Goal: Task Accomplishment & Management: Use online tool/utility

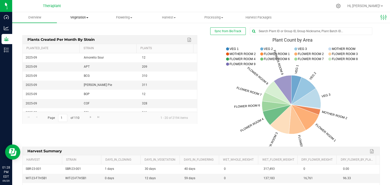
click at [77, 17] on span "Vegetation" at bounding box center [79, 17] width 44 height 5
click at [77, 44] on span "Mother groups" at bounding box center [76, 43] width 38 height 4
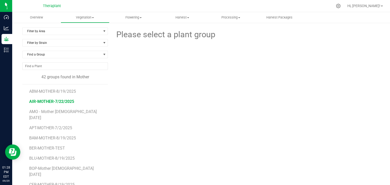
click at [51, 103] on span "AIR-MOTHER-7/22/2025" at bounding box center [51, 101] width 45 height 5
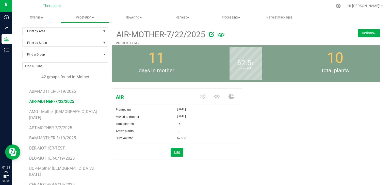
click at [367, 33] on button "Actions" at bounding box center [369, 33] width 22 height 8
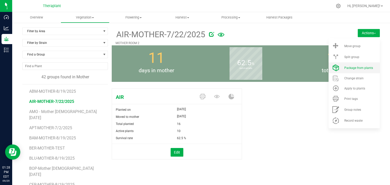
click at [352, 68] on span "Package from plants" at bounding box center [358, 68] width 29 height 4
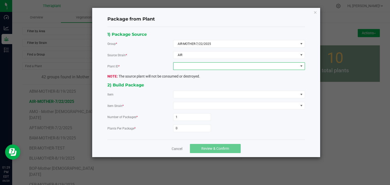
click at [201, 66] on span at bounding box center [235, 66] width 125 height 7
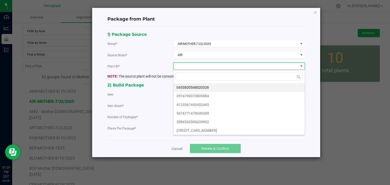
scroll to position [7, 132]
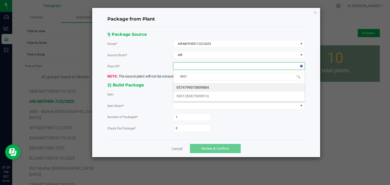
type input "98516"
click at [201, 86] on li "9001280875998516" at bounding box center [238, 87] width 131 height 9
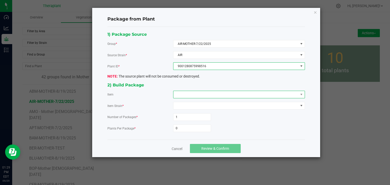
click at [200, 93] on span at bounding box center [235, 94] width 125 height 7
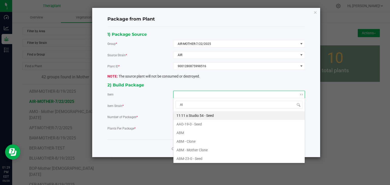
type input "AIR"
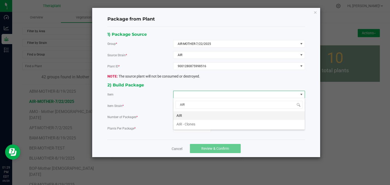
click at [188, 117] on li "AIR" at bounding box center [238, 115] width 131 height 9
click at [182, 125] on input "0" at bounding box center [191, 128] width 37 height 7
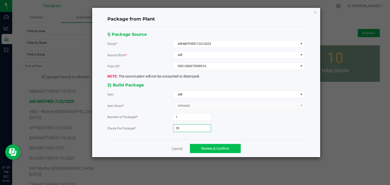
type input "39"
click at [216, 150] on span "Review & Confirm" at bounding box center [215, 149] width 28 height 4
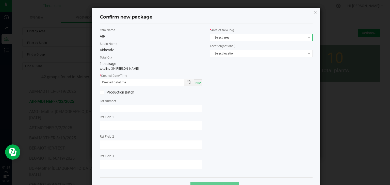
click at [227, 38] on span "Select area" at bounding box center [258, 37] width 96 height 7
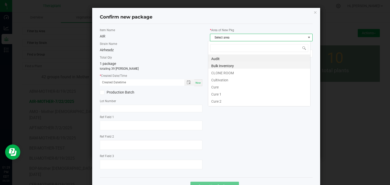
scroll to position [7, 103]
click at [221, 72] on li "CLONE ROOM" at bounding box center [259, 72] width 102 height 7
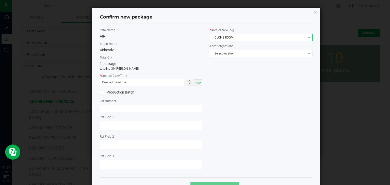
click at [196, 82] on span "Now" at bounding box center [198, 83] width 5 height 3
type input "[DATE] 01:29 PM"
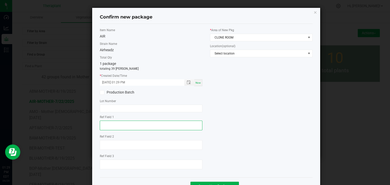
click at [107, 125] on textarea at bounding box center [151, 126] width 103 height 10
type textarea "98516"
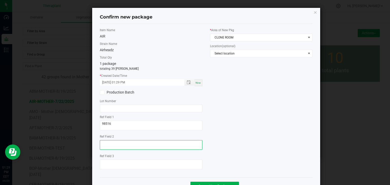
click at [106, 144] on textarea at bounding box center [151, 145] width 103 height 10
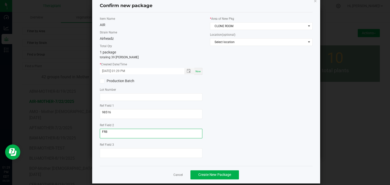
scroll to position [18, 0]
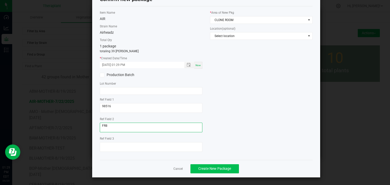
type textarea "FR8"
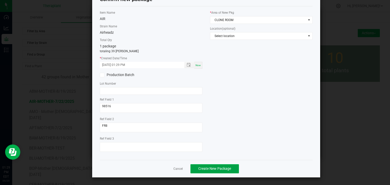
click at [216, 171] on button "Create New Package" at bounding box center [214, 169] width 48 height 9
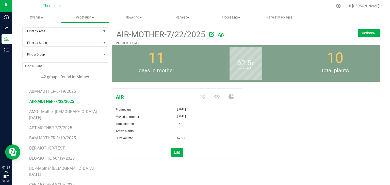
click at [366, 36] on button "Actions" at bounding box center [369, 33] width 22 height 8
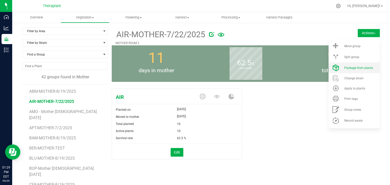
click at [346, 67] on span "Package from plants" at bounding box center [358, 68] width 29 height 4
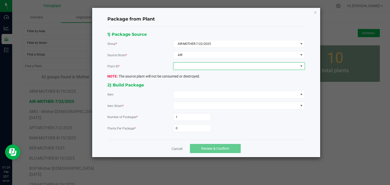
click at [198, 68] on span at bounding box center [235, 66] width 125 height 7
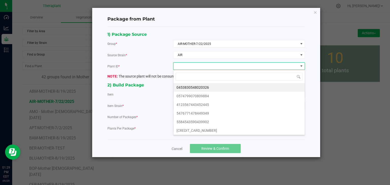
scroll to position [7, 132]
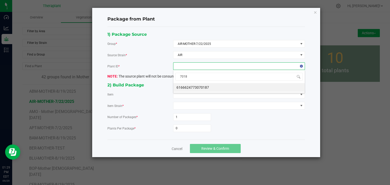
type input "70187"
click at [194, 87] on li "6166624773070187" at bounding box center [238, 87] width 131 height 9
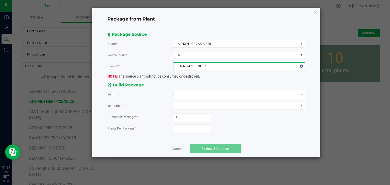
click at [182, 95] on span at bounding box center [235, 94] width 125 height 7
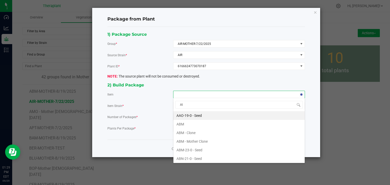
type input "AIR"
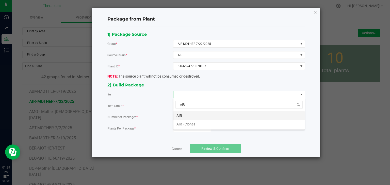
click at [176, 116] on li "AIR" at bounding box center [238, 115] width 131 height 9
click at [180, 128] on input "0" at bounding box center [191, 128] width 37 height 7
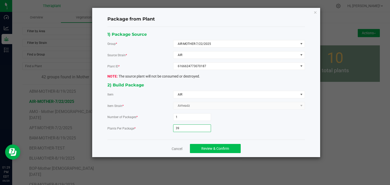
type input "39"
click at [212, 147] on span "Review & Confirm" at bounding box center [215, 149] width 28 height 4
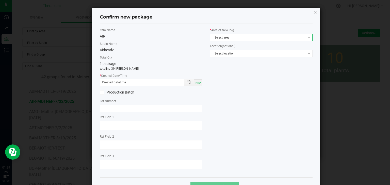
click at [224, 36] on span "Select area" at bounding box center [258, 37] width 96 height 7
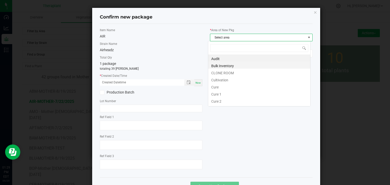
scroll to position [7, 103]
click at [220, 72] on li "CLONE ROOM" at bounding box center [259, 72] width 102 height 7
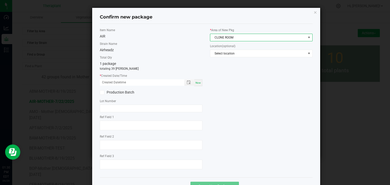
click at [196, 83] on span "Now" at bounding box center [198, 83] width 5 height 3
type input "[DATE] 01:30 PM"
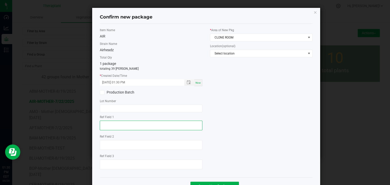
click at [116, 127] on textarea at bounding box center [151, 126] width 103 height 10
type textarea "70187"
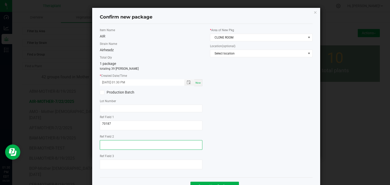
click at [133, 142] on textarea at bounding box center [151, 145] width 103 height 10
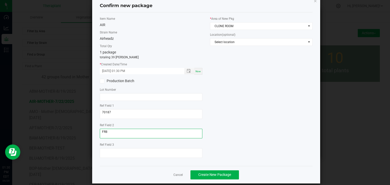
scroll to position [18, 0]
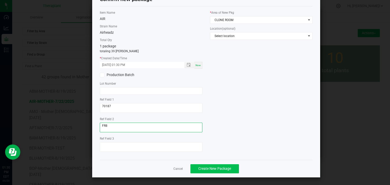
type textarea "FR8"
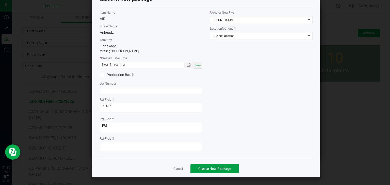
click at [208, 169] on span "Create New Package" at bounding box center [214, 169] width 33 height 4
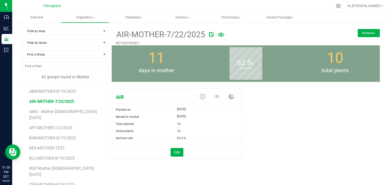
drag, startPoint x: 371, startPoint y: 33, endPoint x: 367, endPoint y: 37, distance: 5.4
click at [374, 33] on img at bounding box center [375, 33] width 2 height 1
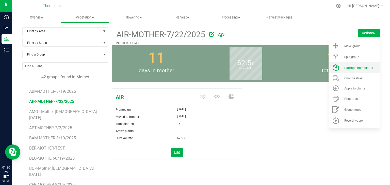
click at [350, 69] on span "Package from plants" at bounding box center [358, 68] width 29 height 4
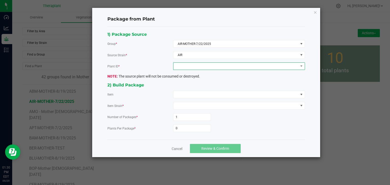
click at [208, 64] on span at bounding box center [235, 66] width 125 height 7
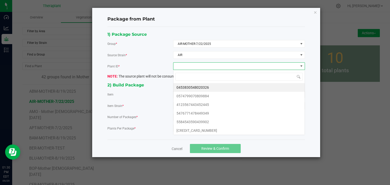
scroll to position [7, 132]
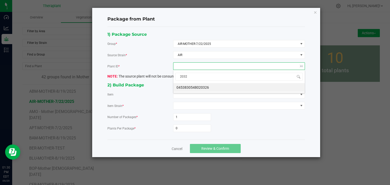
type input "20326"
click at [203, 87] on li "0453830548020326" at bounding box center [238, 87] width 131 height 9
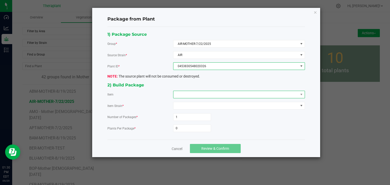
click at [201, 93] on span at bounding box center [235, 94] width 125 height 7
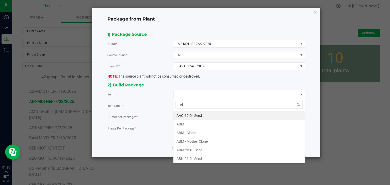
type input "AIR"
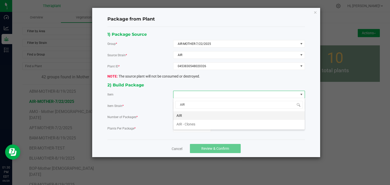
click at [185, 116] on li "AIR" at bounding box center [238, 115] width 131 height 9
click at [184, 127] on input "0" at bounding box center [191, 128] width 37 height 7
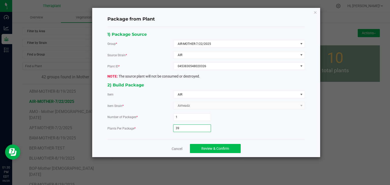
type input "39"
click at [209, 149] on span "Review & Confirm" at bounding box center [215, 149] width 28 height 4
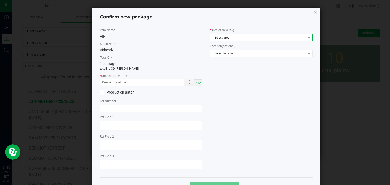
click at [223, 38] on span "Select area" at bounding box center [258, 37] width 96 height 7
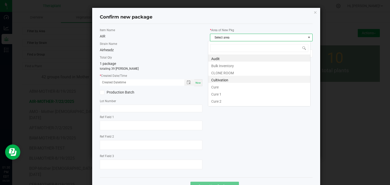
scroll to position [7, 103]
click at [225, 73] on li "CLONE ROOM" at bounding box center [259, 72] width 102 height 7
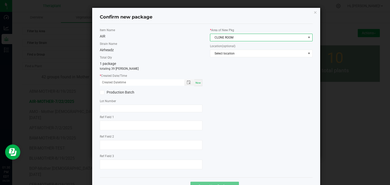
click at [199, 85] on div "Now" at bounding box center [198, 82] width 8 height 7
type input "[DATE] 01:30 PM"
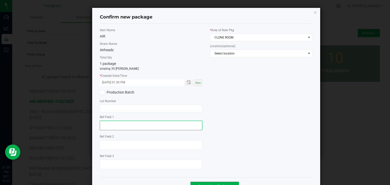
click at [109, 125] on textarea at bounding box center [151, 126] width 103 height 10
type textarea "20326"
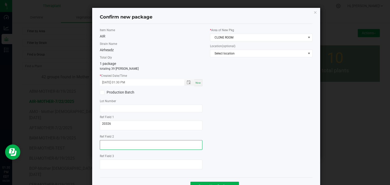
click at [110, 147] on textarea at bounding box center [151, 145] width 103 height 10
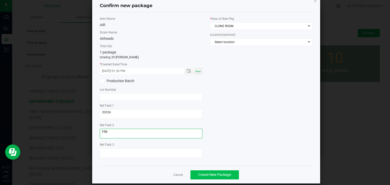
scroll to position [18, 0]
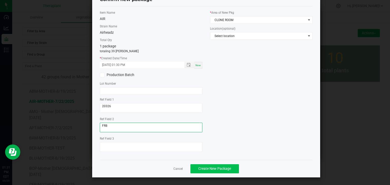
type textarea "FR8"
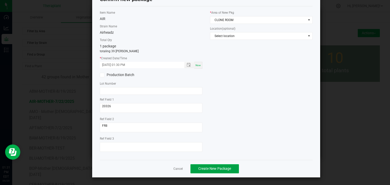
click at [205, 168] on span "Create New Package" at bounding box center [214, 169] width 33 height 4
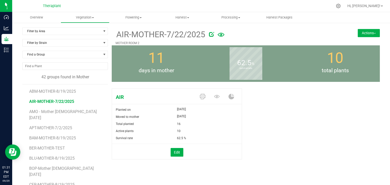
click at [366, 35] on button "Actions" at bounding box center [369, 33] width 22 height 8
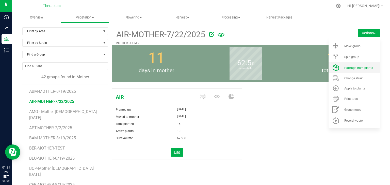
click at [349, 68] on span "Package from plants" at bounding box center [358, 68] width 29 height 4
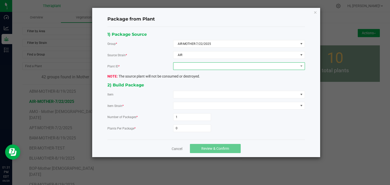
click at [205, 66] on span at bounding box center [235, 66] width 125 height 7
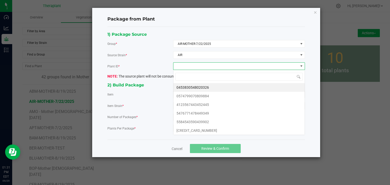
scroll to position [7, 132]
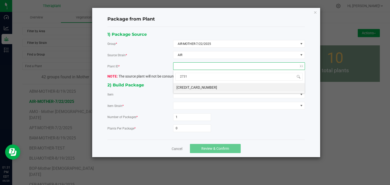
type input "27312"
click at [194, 86] on li "[CREDIT_CARD_NUMBER]" at bounding box center [238, 87] width 131 height 9
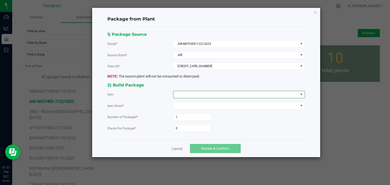
click at [190, 93] on span at bounding box center [235, 94] width 125 height 7
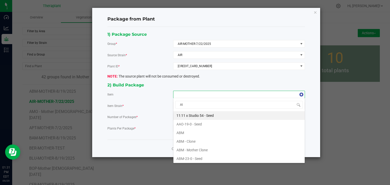
type input "AIR"
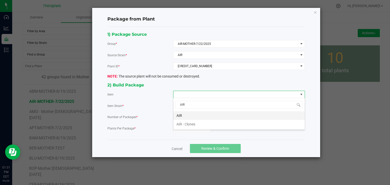
click at [180, 118] on li "AIR" at bounding box center [238, 115] width 131 height 9
click at [180, 126] on input "0" at bounding box center [191, 128] width 37 height 7
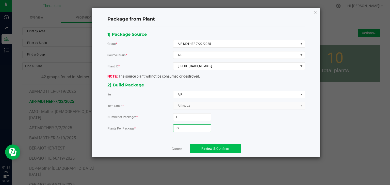
type input "39"
click at [202, 148] on span "Review & Confirm" at bounding box center [215, 149] width 28 height 4
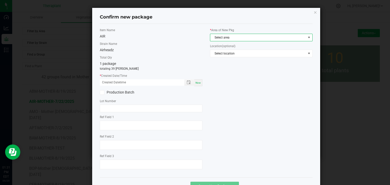
click at [217, 39] on span "Select area" at bounding box center [258, 37] width 96 height 7
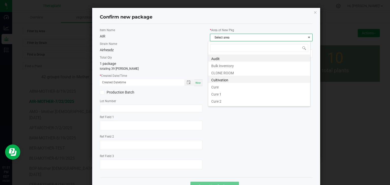
scroll to position [7, 103]
click at [221, 73] on li "CLONE ROOM" at bounding box center [259, 72] width 102 height 7
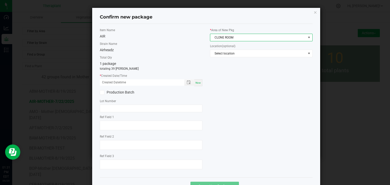
click at [197, 85] on div "Now" at bounding box center [198, 82] width 8 height 7
type input "[DATE] 01:31 PM"
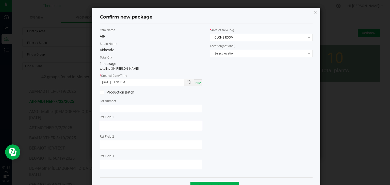
click at [144, 125] on textarea at bounding box center [151, 126] width 103 height 10
type textarea "27312"
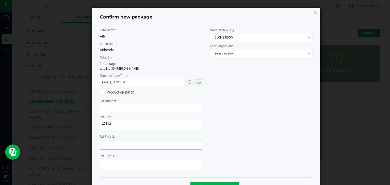
click at [137, 141] on textarea at bounding box center [151, 145] width 103 height 10
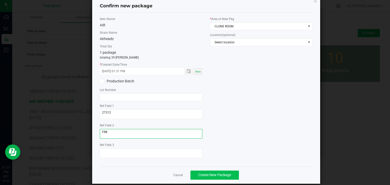
scroll to position [18, 0]
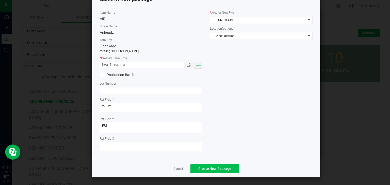
type textarea "FR8"
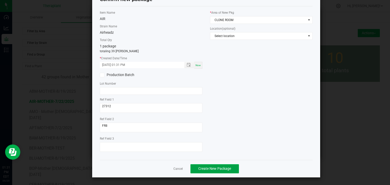
click at [210, 168] on span "Create New Package" at bounding box center [214, 169] width 33 height 4
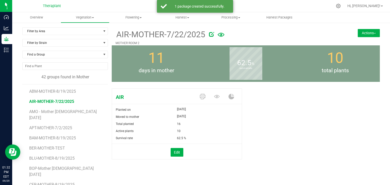
click at [361, 34] on button "Actions" at bounding box center [369, 33] width 22 height 8
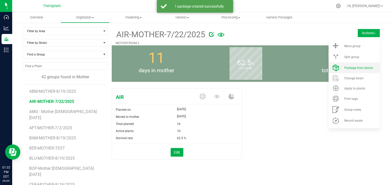
click at [349, 70] on li "Package from plants" at bounding box center [354, 67] width 51 height 11
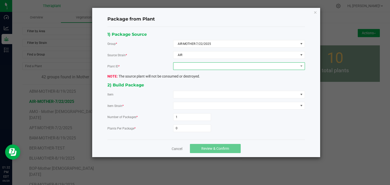
click at [225, 66] on span at bounding box center [235, 66] width 125 height 7
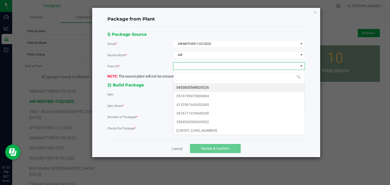
scroll to position [7, 132]
type input "39902"
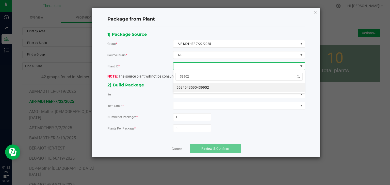
click at [196, 89] on li "5584543590439902" at bounding box center [238, 87] width 131 height 9
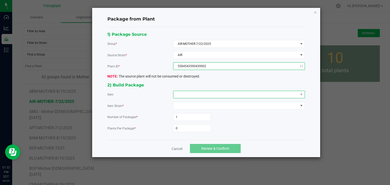
click at [195, 94] on span at bounding box center [235, 94] width 125 height 7
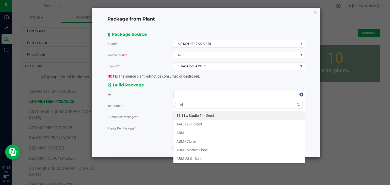
type input "AIR"
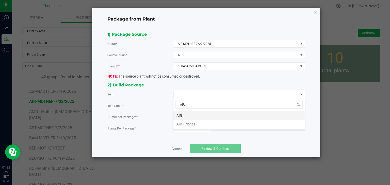
click at [179, 116] on li "AIR" at bounding box center [238, 115] width 131 height 9
click at [182, 129] on input "0" at bounding box center [191, 128] width 37 height 7
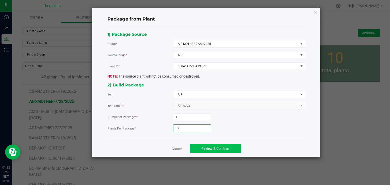
type input "39"
click at [210, 147] on span "Review & Confirm" at bounding box center [215, 149] width 28 height 4
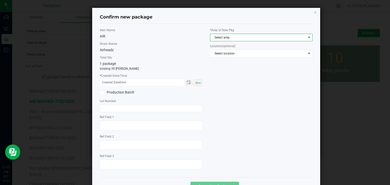
click at [220, 37] on span "Select area" at bounding box center [258, 37] width 96 height 7
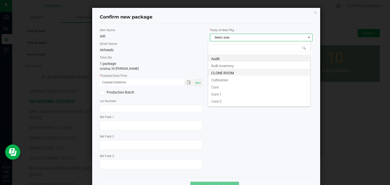
scroll to position [7, 103]
click at [212, 73] on li "CLONE ROOM" at bounding box center [259, 72] width 102 height 7
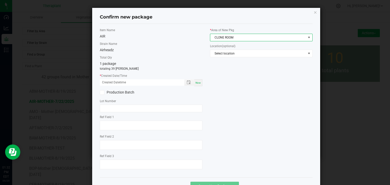
click at [196, 84] on span "Now" at bounding box center [198, 83] width 5 height 3
type input "[DATE] 01:32 PM"
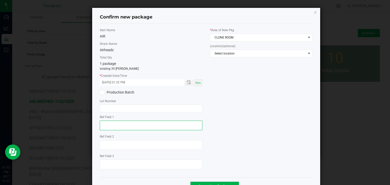
click at [131, 126] on textarea at bounding box center [151, 126] width 103 height 10
type textarea "39902"
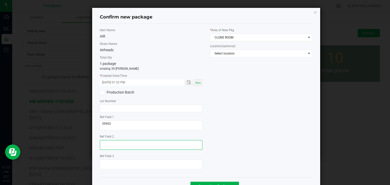
click at [121, 143] on textarea at bounding box center [151, 145] width 103 height 10
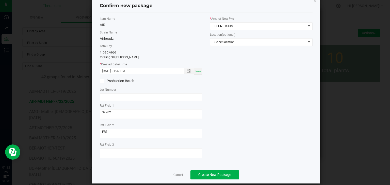
scroll to position [18, 0]
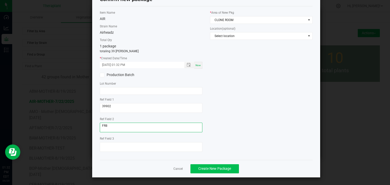
type textarea "FR8"
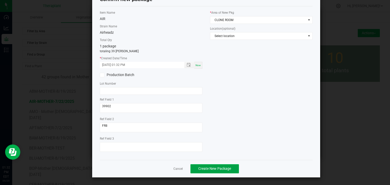
click at [209, 168] on span "Create New Package" at bounding box center [214, 169] width 33 height 4
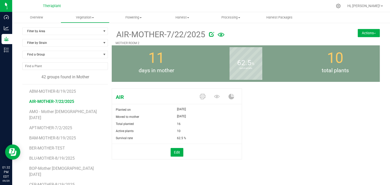
click at [371, 32] on button "Actions" at bounding box center [369, 33] width 22 height 8
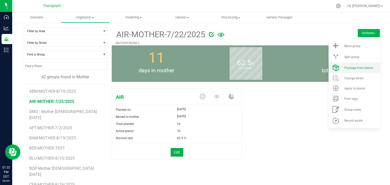
click at [346, 69] on span "Package from plants" at bounding box center [358, 68] width 29 height 4
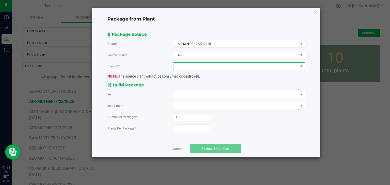
click at [185, 66] on span at bounding box center [235, 66] width 125 height 7
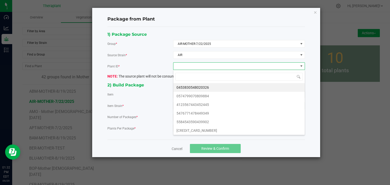
scroll to position [7, 132]
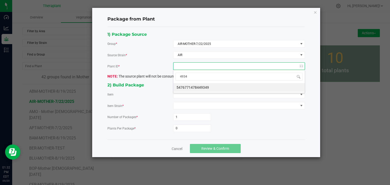
type input "49349"
click at [190, 85] on li "5476771478449349" at bounding box center [238, 87] width 131 height 9
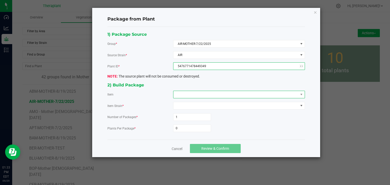
click at [185, 98] on span at bounding box center [235, 94] width 125 height 7
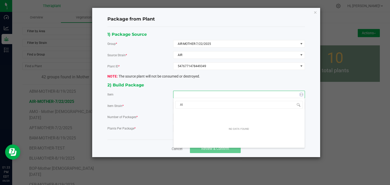
type input "AIR"
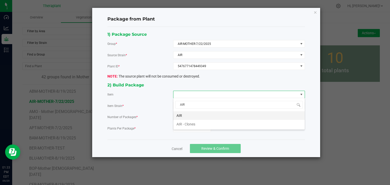
click at [181, 117] on li "AIR" at bounding box center [238, 115] width 131 height 9
click at [181, 125] on input "0" at bounding box center [191, 128] width 37 height 7
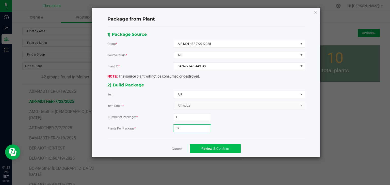
type input "39"
click at [217, 150] on span "Review & Confirm" at bounding box center [215, 149] width 28 height 4
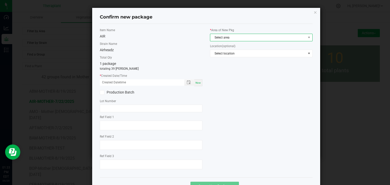
click at [222, 39] on span "Select area" at bounding box center [258, 37] width 96 height 7
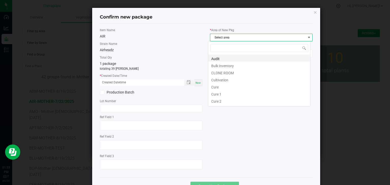
scroll to position [7, 103]
click at [223, 75] on li "CLONE ROOM" at bounding box center [259, 72] width 102 height 7
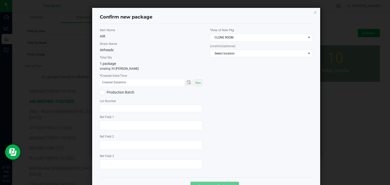
click at [197, 84] on span "Now" at bounding box center [198, 83] width 5 height 3
type input "[DATE] 01:33 PM"
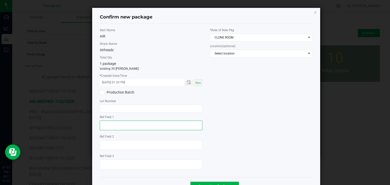
click at [148, 124] on textarea at bounding box center [151, 126] width 103 height 10
type textarea "49349"
click at [131, 150] on div at bounding box center [151, 145] width 103 height 11
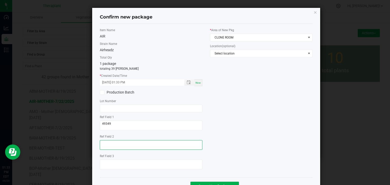
click at [133, 145] on textarea at bounding box center [151, 145] width 103 height 10
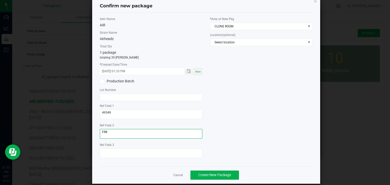
scroll to position [18, 0]
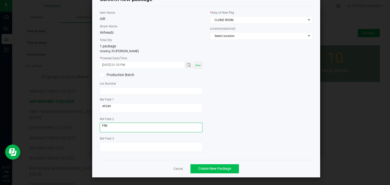
type textarea "FR8"
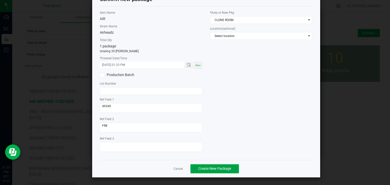
click at [213, 170] on span "Create New Package" at bounding box center [214, 169] width 33 height 4
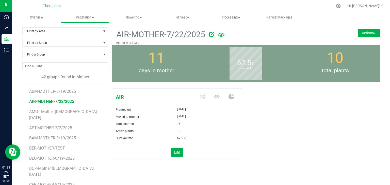
drag, startPoint x: 362, startPoint y: 36, endPoint x: 358, endPoint y: 38, distance: 4.4
click at [362, 36] on button "Actions" at bounding box center [369, 33] width 22 height 8
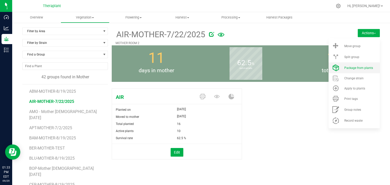
click at [351, 67] on span "Package from plants" at bounding box center [358, 68] width 29 height 4
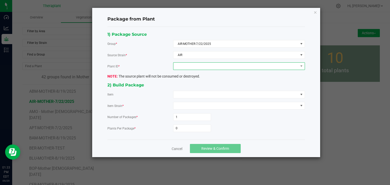
click at [199, 66] on span at bounding box center [235, 66] width 125 height 7
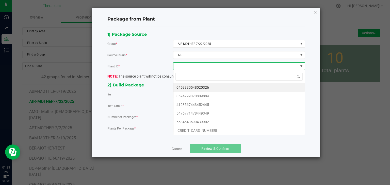
scroll to position [7, 132]
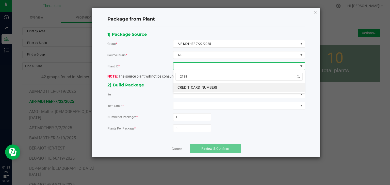
type input "21384"
click at [198, 87] on li "[CREDIT_CARD_NUMBER]" at bounding box center [238, 87] width 131 height 9
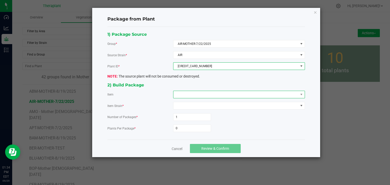
click at [194, 95] on span at bounding box center [235, 94] width 125 height 7
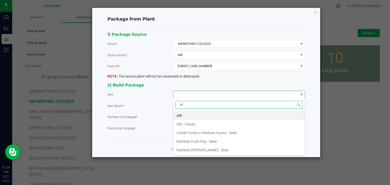
type input "AIR"
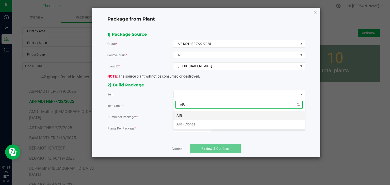
click at [188, 115] on li "AIR" at bounding box center [238, 115] width 131 height 9
click at [183, 125] on input "0" at bounding box center [191, 128] width 37 height 7
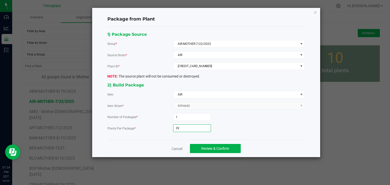
type input "39"
click at [210, 154] on div "Cancel Review & Confirm" at bounding box center [206, 149] width 198 height 18
click at [211, 147] on span "Review & Confirm" at bounding box center [215, 149] width 28 height 4
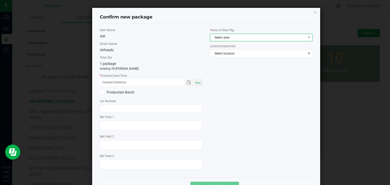
click at [227, 34] on span "Select area" at bounding box center [258, 37] width 96 height 7
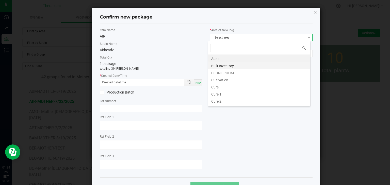
scroll to position [7, 103]
click at [219, 72] on li "CLONE ROOM" at bounding box center [259, 72] width 102 height 7
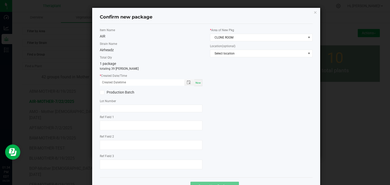
click at [195, 84] on div "Now" at bounding box center [198, 82] width 8 height 7
type input "[DATE] 01:34 PM"
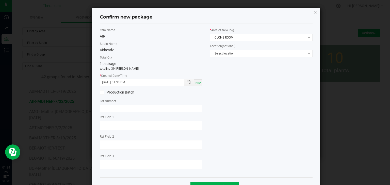
click at [130, 129] on textarea at bounding box center [151, 126] width 103 height 10
type textarea "21384"
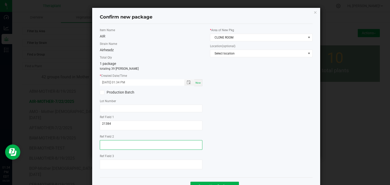
drag, startPoint x: 119, startPoint y: 144, endPoint x: 121, endPoint y: 142, distance: 3.1
click at [119, 144] on textarea at bounding box center [151, 145] width 103 height 10
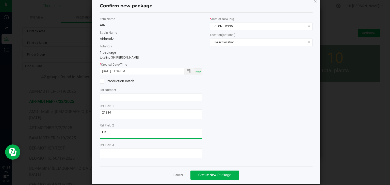
scroll to position [18, 0]
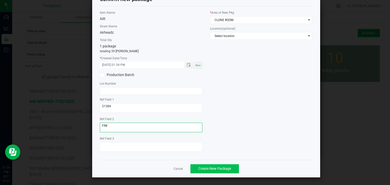
type textarea "FR8"
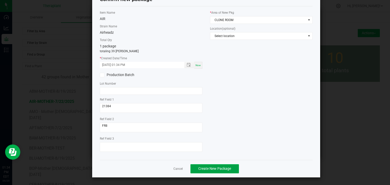
click at [213, 170] on span "Create New Package" at bounding box center [214, 169] width 33 height 4
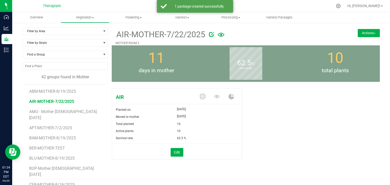
click at [366, 32] on button "Actions" at bounding box center [369, 33] width 22 height 8
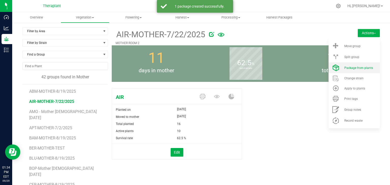
click at [344, 67] on span "Package from plants" at bounding box center [358, 68] width 29 height 4
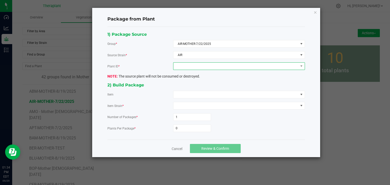
click at [202, 68] on span at bounding box center [235, 66] width 125 height 7
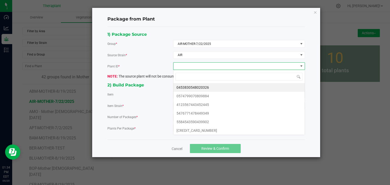
scroll to position [7, 132]
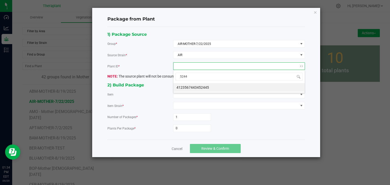
type input "52445"
click at [200, 89] on li "4123567443452445" at bounding box center [238, 87] width 131 height 9
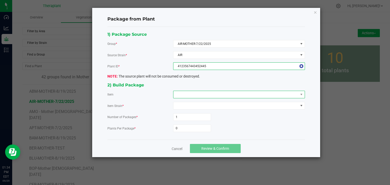
click at [199, 95] on span at bounding box center [235, 94] width 125 height 7
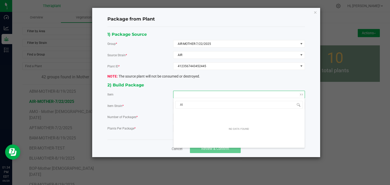
type input "AIR"
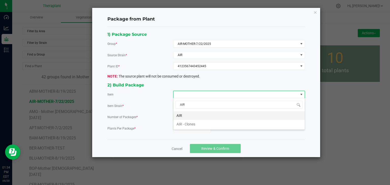
click at [184, 113] on li "AIR" at bounding box center [238, 115] width 131 height 9
click at [184, 129] on input "0" at bounding box center [191, 128] width 37 height 7
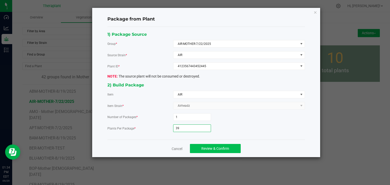
type input "39"
click at [204, 149] on span "Review & Confirm" at bounding box center [215, 149] width 28 height 4
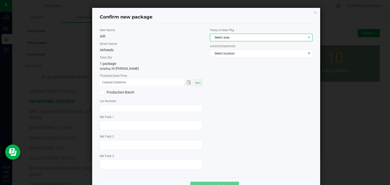
click at [228, 37] on span "Select area" at bounding box center [258, 37] width 96 height 7
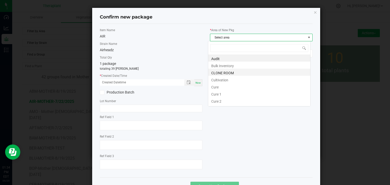
scroll to position [7, 103]
click at [227, 72] on li "CLONE ROOM" at bounding box center [259, 72] width 102 height 7
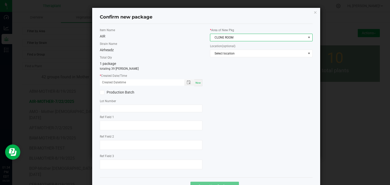
click at [196, 86] on div "Now" at bounding box center [198, 82] width 8 height 7
type input "[DATE] 01:34 PM"
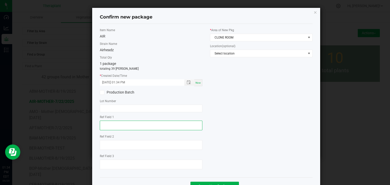
click at [133, 123] on textarea at bounding box center [151, 126] width 103 height 10
type textarea "52445"
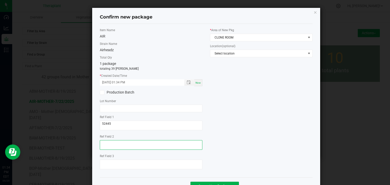
click at [123, 147] on textarea at bounding box center [151, 145] width 103 height 10
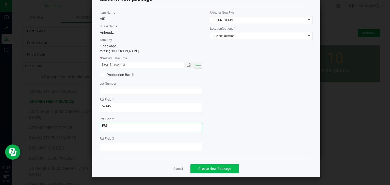
type textarea "FR8"
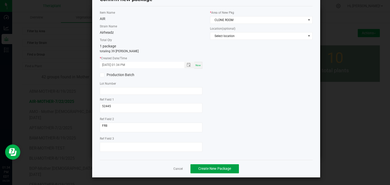
click at [207, 170] on span "Create New Package" at bounding box center [214, 169] width 33 height 4
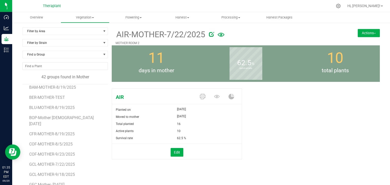
scroll to position [76, 0]
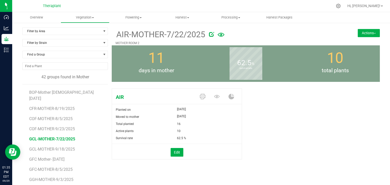
click at [40, 137] on span "GCL-MOTHER-7/22/2025" at bounding box center [52, 139] width 46 height 5
click at [372, 35] on button "Actions" at bounding box center [369, 33] width 22 height 8
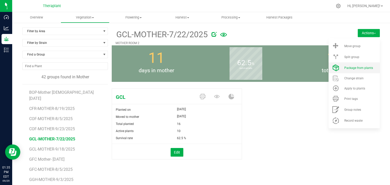
click at [363, 69] on span "Package from plants" at bounding box center [358, 68] width 29 height 4
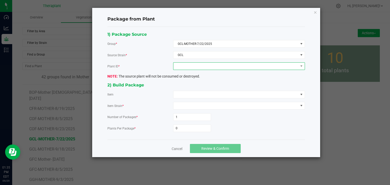
click at [179, 66] on span at bounding box center [235, 66] width 125 height 7
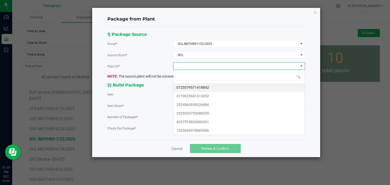
scroll to position [7, 132]
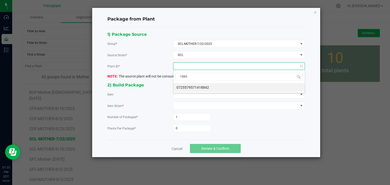
type input "18842"
click at [191, 89] on li "0725579571418842" at bounding box center [238, 87] width 131 height 9
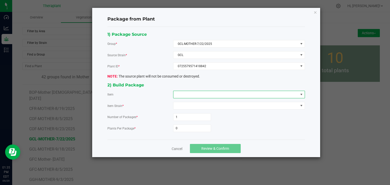
click at [187, 95] on span at bounding box center [235, 94] width 125 height 7
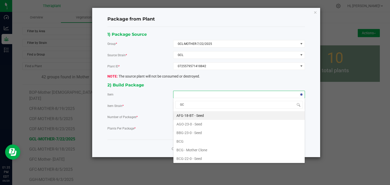
type input "GCL"
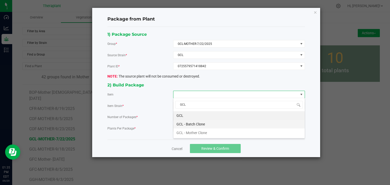
click at [186, 126] on Clone "GCL - Batch Clone" at bounding box center [238, 124] width 131 height 9
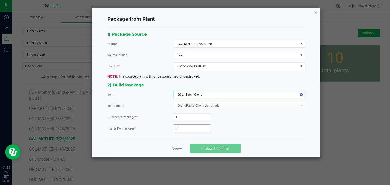
click at [183, 131] on input "0" at bounding box center [191, 128] width 37 height 7
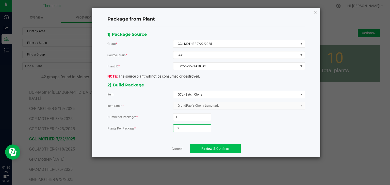
type input "39"
click at [211, 149] on span "Review & Confirm" at bounding box center [215, 149] width 28 height 4
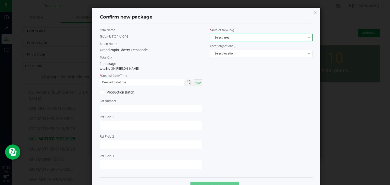
click at [223, 36] on span "Select area" at bounding box center [258, 37] width 96 height 7
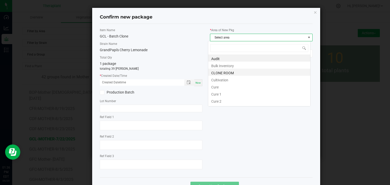
scroll to position [7, 103]
click at [220, 73] on li "CLONE ROOM" at bounding box center [259, 72] width 102 height 7
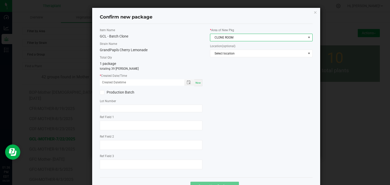
click at [196, 85] on div "Now" at bounding box center [198, 82] width 8 height 7
type input "[DATE] 01:36 PM"
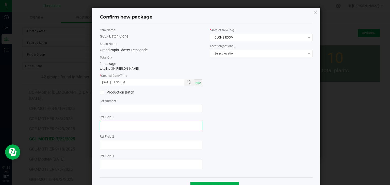
click at [119, 122] on textarea at bounding box center [151, 126] width 103 height 10
type textarea "18842"
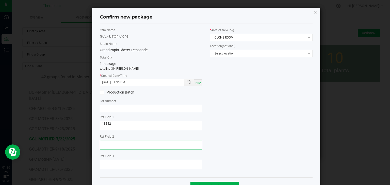
click at [112, 147] on textarea at bounding box center [151, 145] width 103 height 10
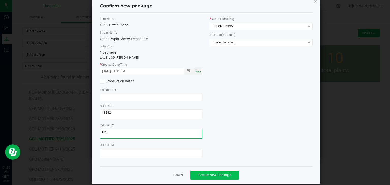
scroll to position [18, 0]
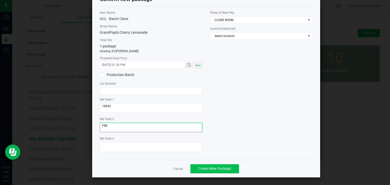
type textarea "FR8"
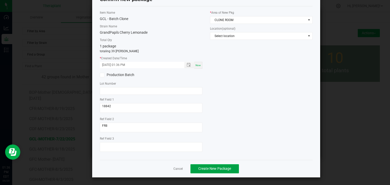
click at [225, 171] on button "Create New Package" at bounding box center [214, 169] width 48 height 9
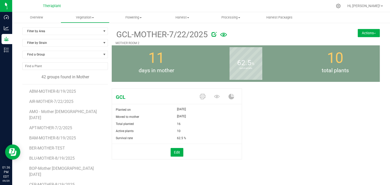
drag, startPoint x: 373, startPoint y: 33, endPoint x: 367, endPoint y: 50, distance: 18.3
click at [373, 33] on button "Actions" at bounding box center [369, 33] width 22 height 8
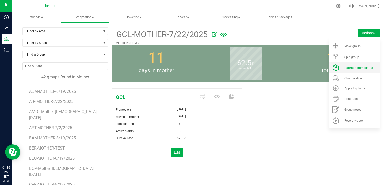
click at [359, 68] on span "Package from plants" at bounding box center [358, 68] width 29 height 4
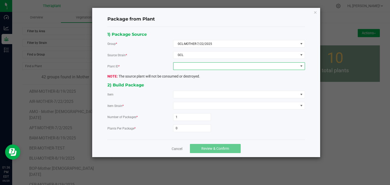
click at [194, 68] on span at bounding box center [235, 66] width 125 height 7
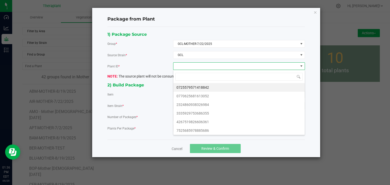
scroll to position [7, 132]
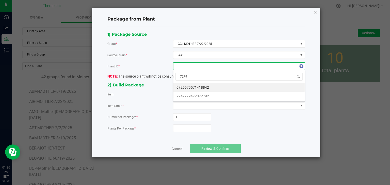
type input "72792"
click at [199, 87] on li "7947279472072792" at bounding box center [238, 87] width 131 height 9
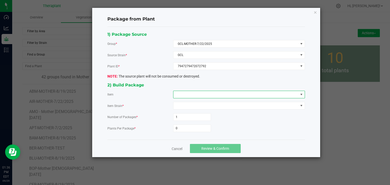
click at [196, 92] on span at bounding box center [235, 94] width 125 height 7
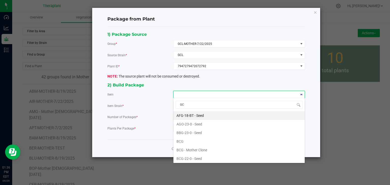
type input "GCL"
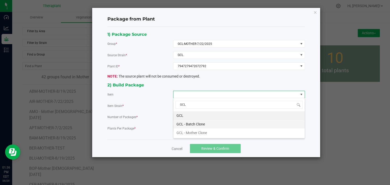
click at [186, 125] on Clone "GCL - Batch Clone" at bounding box center [238, 124] width 131 height 9
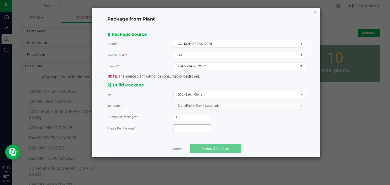
click at [190, 129] on input "0" at bounding box center [191, 128] width 37 height 7
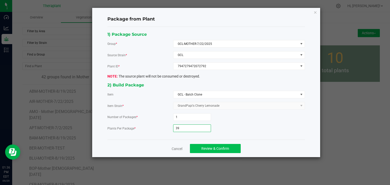
type input "39"
click at [206, 147] on span "Review & Confirm" at bounding box center [215, 149] width 28 height 4
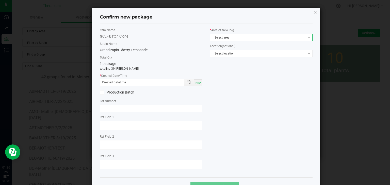
click at [237, 38] on span "Select area" at bounding box center [258, 37] width 96 height 7
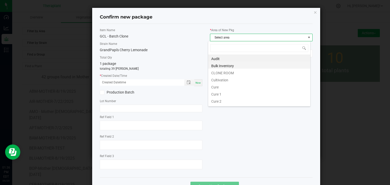
scroll to position [7, 103]
click at [225, 72] on li "CLONE ROOM" at bounding box center [259, 72] width 102 height 7
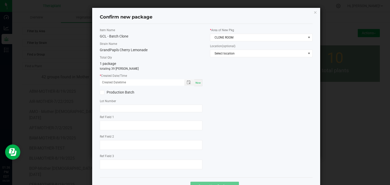
click at [198, 83] on span "Now" at bounding box center [198, 83] width 5 height 3
type input "[DATE] 01:36 PM"
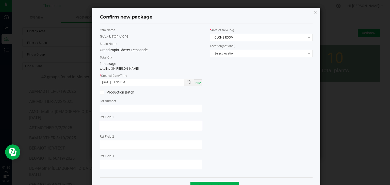
click at [123, 129] on textarea at bounding box center [151, 126] width 103 height 10
type textarea "72792"
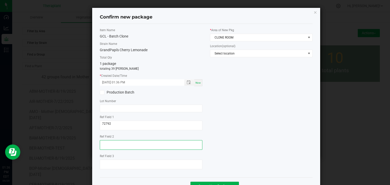
click at [116, 143] on textarea at bounding box center [151, 145] width 103 height 10
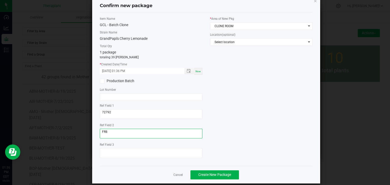
scroll to position [18, 0]
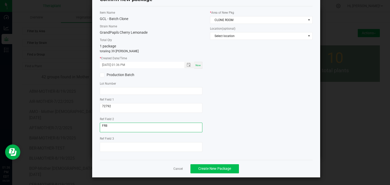
type textarea "FR8"
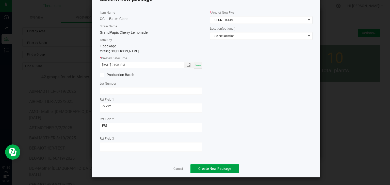
click at [214, 168] on span "Create New Package" at bounding box center [214, 169] width 33 height 4
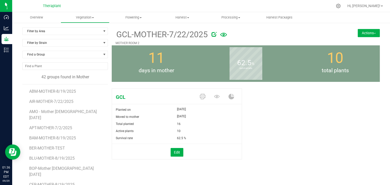
click at [367, 36] on button "Actions" at bounding box center [369, 33] width 22 height 8
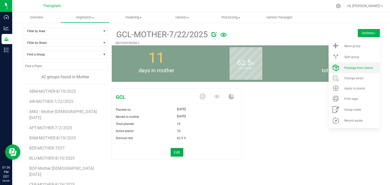
click at [357, 68] on span "Package from plants" at bounding box center [358, 68] width 29 height 4
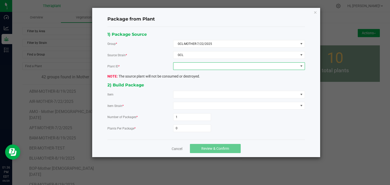
click at [206, 66] on span at bounding box center [235, 66] width 125 height 7
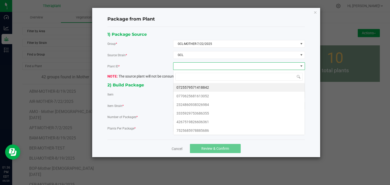
scroll to position [7, 132]
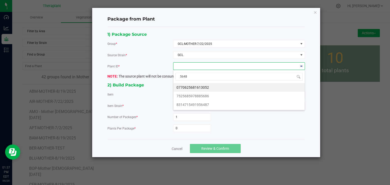
type input "56487"
click at [204, 85] on li "8314715491956487" at bounding box center [238, 87] width 131 height 9
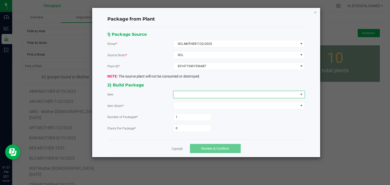
click at [202, 95] on span at bounding box center [235, 94] width 125 height 7
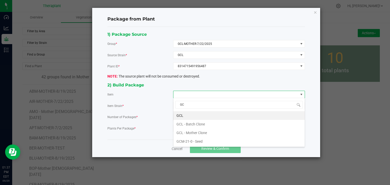
type input "GCL"
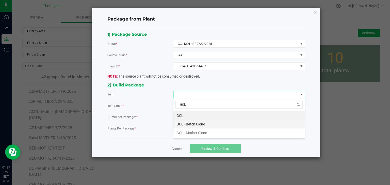
click at [193, 124] on Clone "GCL - Batch Clone" at bounding box center [238, 124] width 131 height 9
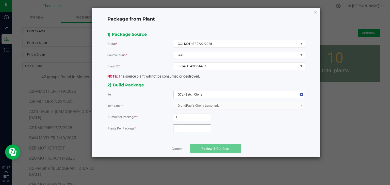
click at [184, 131] on input "0" at bounding box center [191, 128] width 37 height 7
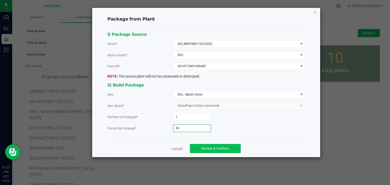
type input "39"
click at [208, 147] on span "Review & Confirm" at bounding box center [215, 149] width 28 height 4
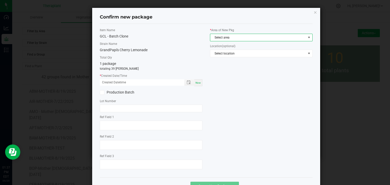
click at [226, 39] on span "Select area" at bounding box center [258, 37] width 96 height 7
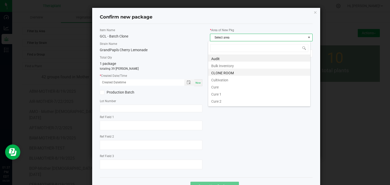
scroll to position [7, 103]
click at [219, 74] on li "CLONE ROOM" at bounding box center [259, 72] width 102 height 7
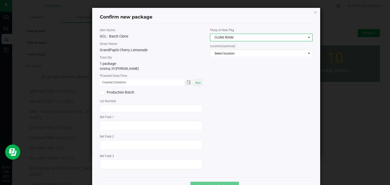
click at [196, 85] on div "Now" at bounding box center [198, 82] width 8 height 7
type input "[DATE] 01:37 PM"
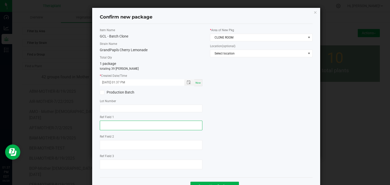
click at [118, 126] on textarea at bounding box center [151, 126] width 103 height 10
type textarea "59487"
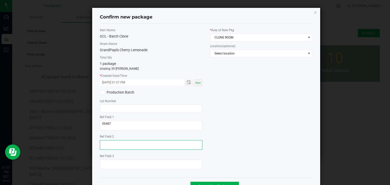
click at [117, 143] on textarea at bounding box center [151, 145] width 103 height 10
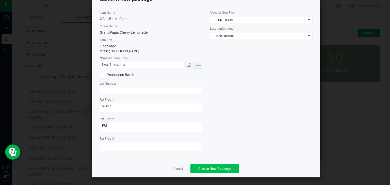
type textarea "FR8"
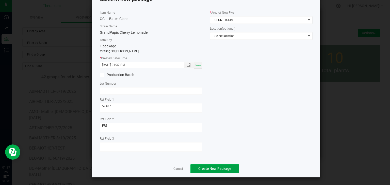
click at [208, 170] on span "Create New Package" at bounding box center [214, 169] width 33 height 4
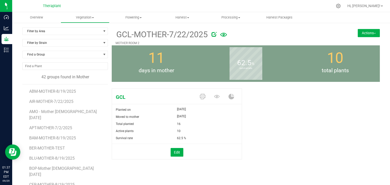
click at [369, 34] on button "Actions" at bounding box center [369, 33] width 22 height 8
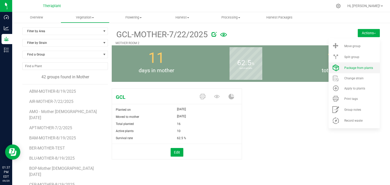
click at [357, 69] on span "Package from plants" at bounding box center [358, 68] width 29 height 4
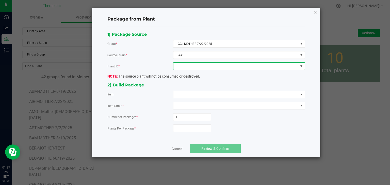
click at [203, 68] on span at bounding box center [235, 66] width 125 height 7
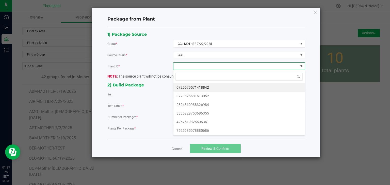
scroll to position [7, 132]
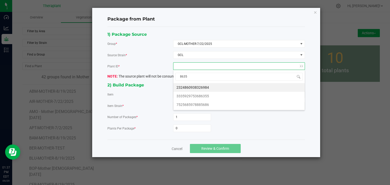
type input "86355"
click at [201, 88] on li "3335929753686355" at bounding box center [238, 87] width 131 height 9
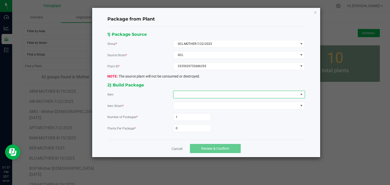
click at [198, 93] on span at bounding box center [235, 94] width 125 height 7
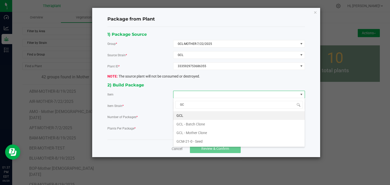
type input "GCL"
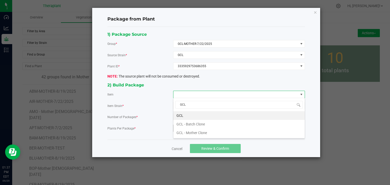
click at [188, 125] on Clone "GCL - Batch Clone" at bounding box center [238, 124] width 131 height 9
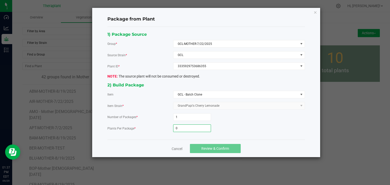
click at [188, 128] on input "0" at bounding box center [191, 128] width 37 height 7
type input "39"
click at [204, 148] on span "Review & Confirm" at bounding box center [215, 149] width 28 height 4
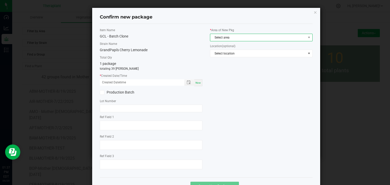
click at [222, 39] on span "Select area" at bounding box center [258, 37] width 96 height 7
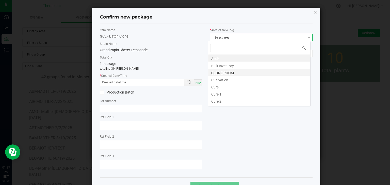
scroll to position [7, 103]
click at [218, 74] on li "CLONE ROOM" at bounding box center [259, 72] width 102 height 7
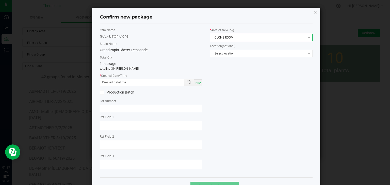
click at [196, 82] on span "Now" at bounding box center [198, 83] width 5 height 3
type input "[DATE] 01:37 PM"
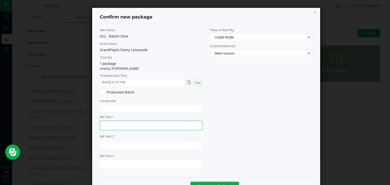
click at [128, 125] on textarea at bounding box center [151, 126] width 103 height 10
type textarea "86355"
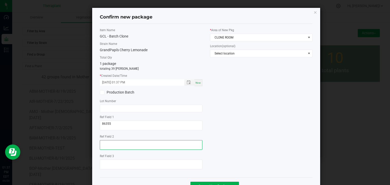
click at [121, 144] on textarea at bounding box center [151, 145] width 103 height 10
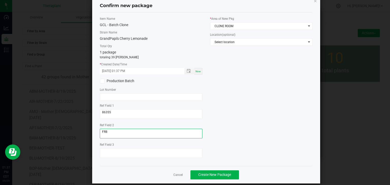
scroll to position [18, 0]
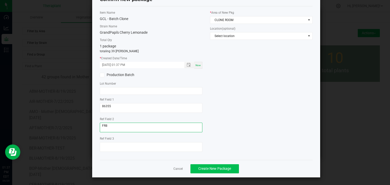
type textarea "FR8"
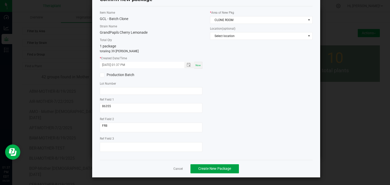
click at [215, 167] on span "Create New Package" at bounding box center [214, 169] width 33 height 4
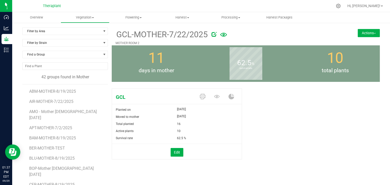
click at [374, 33] on img at bounding box center [375, 33] width 2 height 1
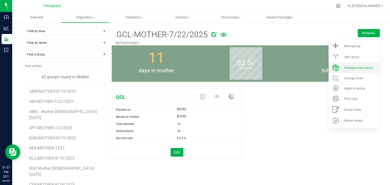
click at [358, 68] on span "Package from plants" at bounding box center [358, 68] width 29 height 4
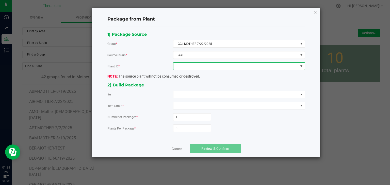
click at [202, 68] on span at bounding box center [235, 66] width 125 height 7
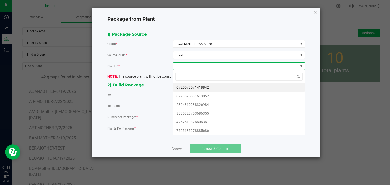
scroll to position [7, 132]
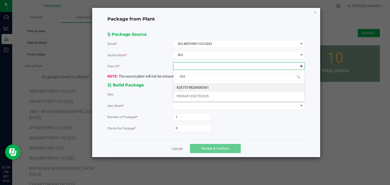
type input "8262"
click at [200, 88] on li "9909431692782626" at bounding box center [238, 87] width 131 height 9
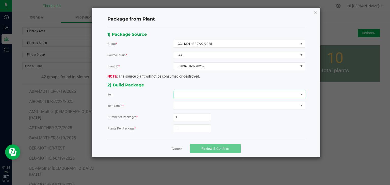
click at [198, 92] on span at bounding box center [235, 94] width 125 height 7
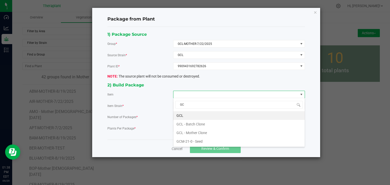
type input "GCL"
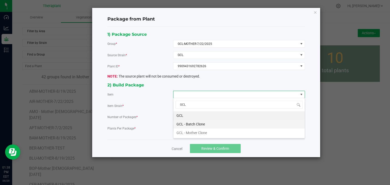
click at [194, 124] on Clone "GCL - Batch Clone" at bounding box center [238, 124] width 131 height 9
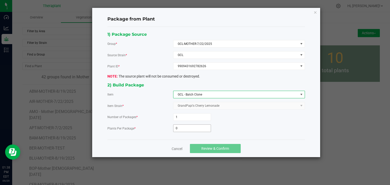
click at [190, 127] on input "0" at bounding box center [191, 128] width 37 height 7
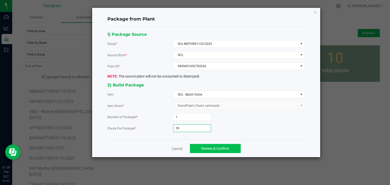
type input "39"
click at [207, 147] on span "Review & Confirm" at bounding box center [215, 149] width 28 height 4
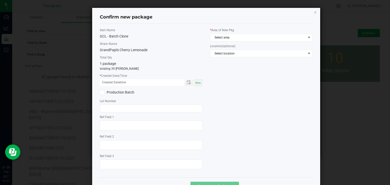
click at [229, 33] on div "* Area of New Pkg Select area" at bounding box center [261, 34] width 103 height 13
click at [226, 39] on span "Select area" at bounding box center [258, 37] width 96 height 7
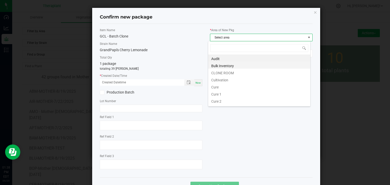
scroll to position [7, 103]
click at [223, 73] on li "CLONE ROOM" at bounding box center [259, 72] width 102 height 7
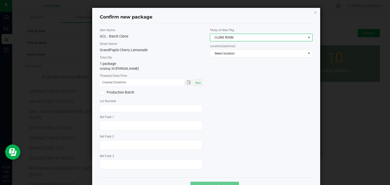
click at [197, 82] on span "Now" at bounding box center [198, 83] width 5 height 3
type input "[DATE] 01:38 PM"
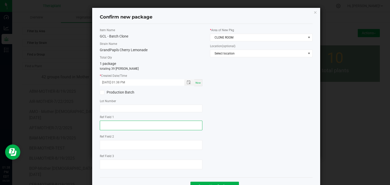
click at [134, 121] on textarea at bounding box center [151, 126] width 103 height 10
type textarea "82626"
click at [124, 150] on div at bounding box center [151, 145] width 103 height 11
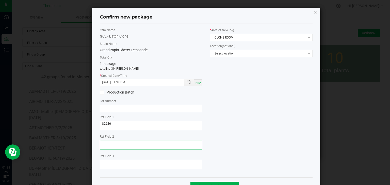
click at [127, 145] on textarea at bounding box center [151, 145] width 103 height 10
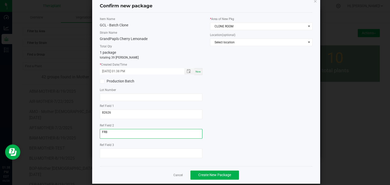
scroll to position [18, 0]
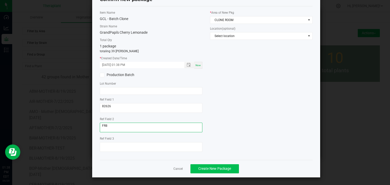
type textarea "FR8"
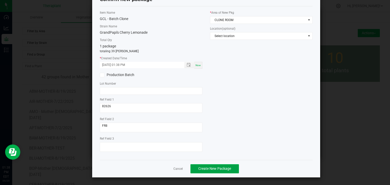
click at [219, 169] on span "Create New Package" at bounding box center [214, 169] width 33 height 4
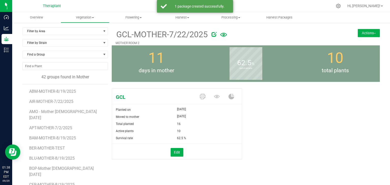
click at [363, 31] on button "Actions" at bounding box center [369, 33] width 22 height 8
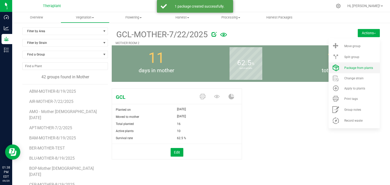
click at [352, 68] on span "Package from plants" at bounding box center [358, 68] width 29 height 4
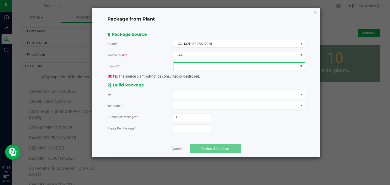
click at [206, 66] on span at bounding box center [235, 66] width 125 height 7
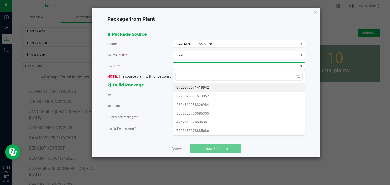
scroll to position [7, 132]
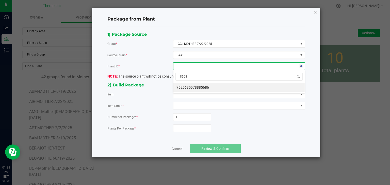
type input "85686"
click at [201, 87] on li "7525685978885686" at bounding box center [238, 87] width 131 height 9
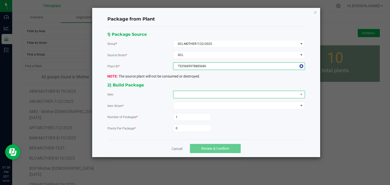
click at [199, 93] on span at bounding box center [235, 94] width 125 height 7
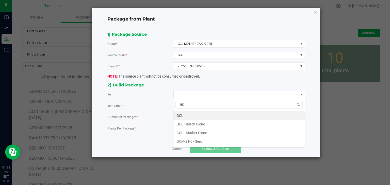
type input "GCL"
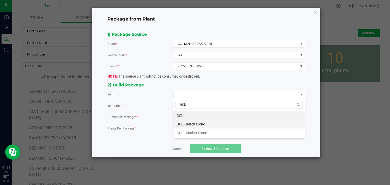
click at [193, 124] on Clone "GCL - Batch Clone" at bounding box center [238, 124] width 131 height 9
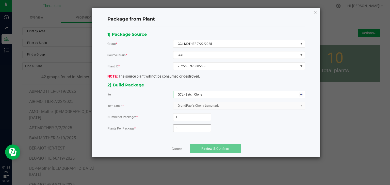
click at [186, 130] on input "0" at bounding box center [191, 128] width 37 height 7
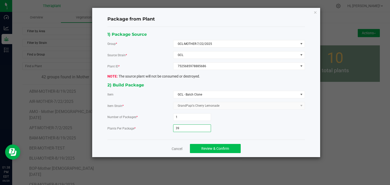
type input "39"
click at [209, 150] on span "Review & Confirm" at bounding box center [215, 149] width 28 height 4
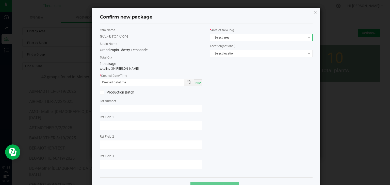
click at [230, 37] on span "Select area" at bounding box center [258, 37] width 96 height 7
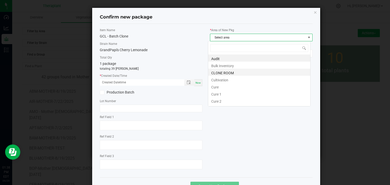
scroll to position [7, 103]
click at [224, 75] on li "CLONE ROOM" at bounding box center [259, 72] width 102 height 7
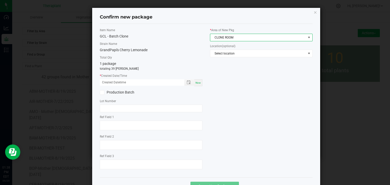
drag, startPoint x: 197, startPoint y: 83, endPoint x: 194, endPoint y: 85, distance: 3.5
click at [197, 83] on span "Now" at bounding box center [198, 83] width 5 height 3
type input "[DATE] 01:38 PM"
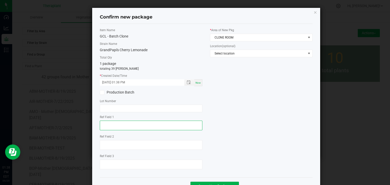
click at [130, 124] on textarea at bounding box center [151, 126] width 103 height 10
type textarea "85686"
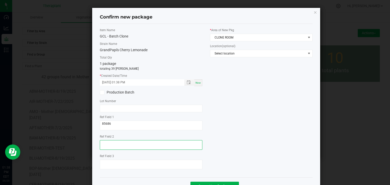
click at [119, 149] on textarea at bounding box center [151, 145] width 103 height 10
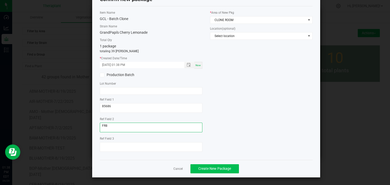
type textarea "FR8"
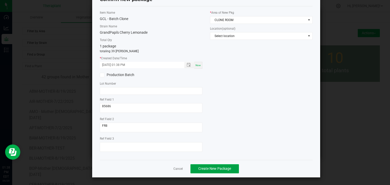
click at [223, 169] on span "Create New Package" at bounding box center [214, 169] width 33 height 4
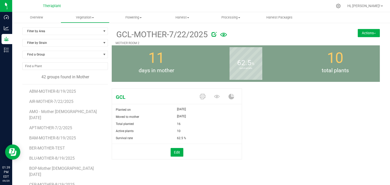
click at [365, 37] on button "Actions" at bounding box center [369, 33] width 22 height 8
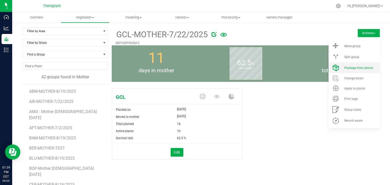
click at [357, 70] on li "Package from plants" at bounding box center [354, 67] width 51 height 11
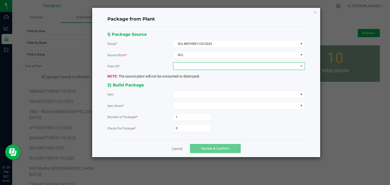
click at [199, 67] on span at bounding box center [235, 66] width 125 height 7
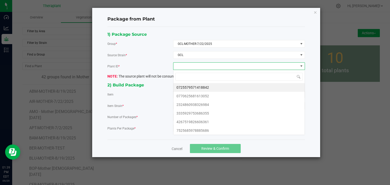
scroll to position [7, 132]
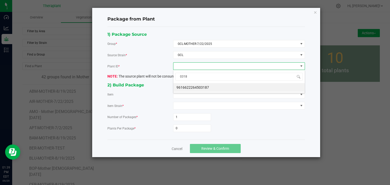
type input "03187"
click at [202, 87] on li "9616622264503187" at bounding box center [238, 87] width 131 height 9
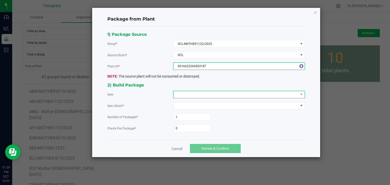
click at [198, 93] on span at bounding box center [235, 94] width 125 height 7
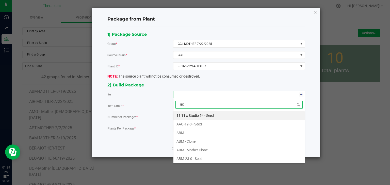
type input "GCL"
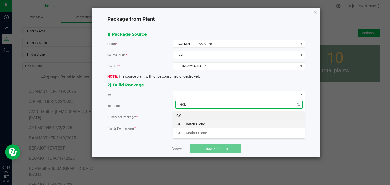
click at [194, 123] on Clone "GCL - Batch Clone" at bounding box center [238, 124] width 131 height 9
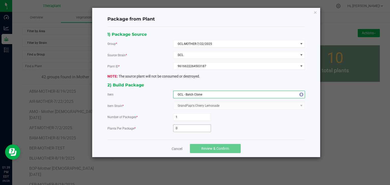
click at [187, 130] on input "0" at bounding box center [191, 128] width 37 height 7
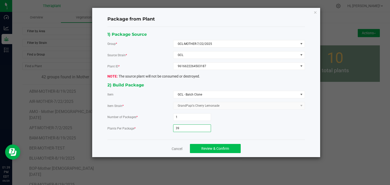
type input "39"
click at [196, 148] on button "Review & Confirm" at bounding box center [215, 148] width 51 height 9
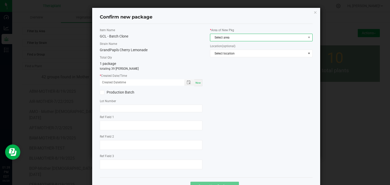
click at [220, 38] on span "Select area" at bounding box center [258, 37] width 96 height 7
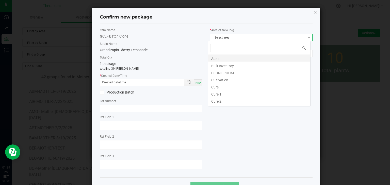
scroll to position [7, 103]
click at [219, 72] on li "CLONE ROOM" at bounding box center [259, 72] width 102 height 7
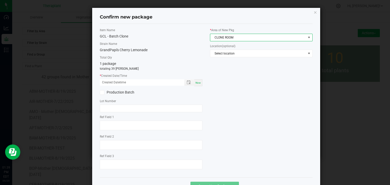
click at [194, 85] on div "Now" at bounding box center [198, 82] width 8 height 7
type input "[DATE] 01:39 PM"
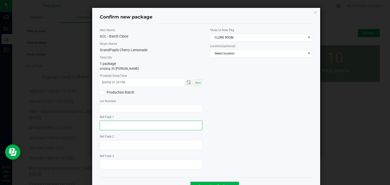
click at [124, 126] on textarea at bounding box center [151, 126] width 103 height 10
type textarea "03187"
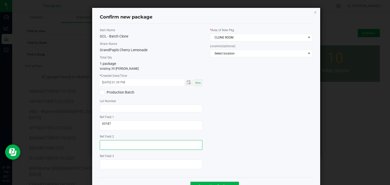
click at [112, 143] on textarea at bounding box center [151, 145] width 103 height 10
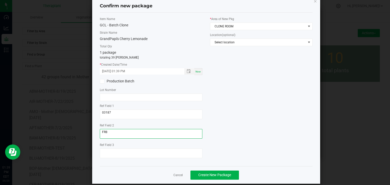
scroll to position [18, 0]
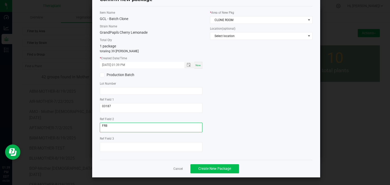
type textarea "FR8"
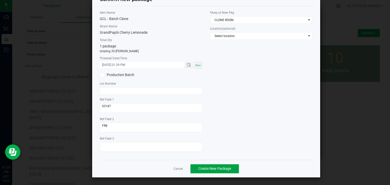
click at [208, 167] on span "Create New Package" at bounding box center [214, 169] width 33 height 4
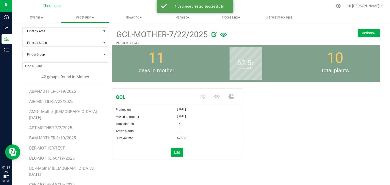
click at [365, 35] on button "Actions" at bounding box center [369, 33] width 22 height 8
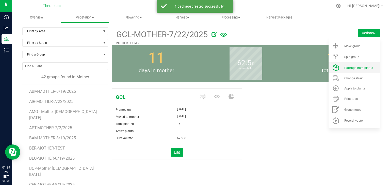
click at [351, 68] on span "Package from plants" at bounding box center [358, 68] width 29 height 4
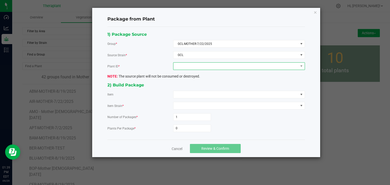
click at [232, 65] on span at bounding box center [235, 66] width 125 height 7
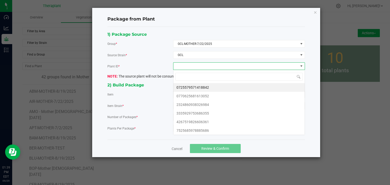
scroll to position [7, 132]
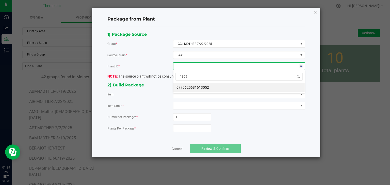
type input "13052"
click at [202, 86] on li "0770625681613052" at bounding box center [238, 87] width 131 height 9
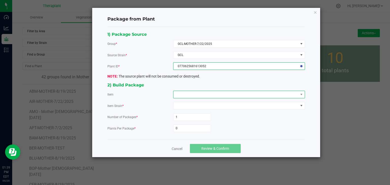
click at [200, 94] on span at bounding box center [235, 94] width 125 height 7
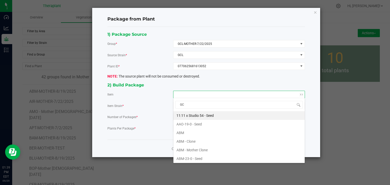
type input "GCL"
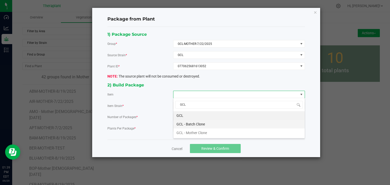
click at [198, 124] on Clone "GCL - Batch Clone" at bounding box center [238, 124] width 131 height 9
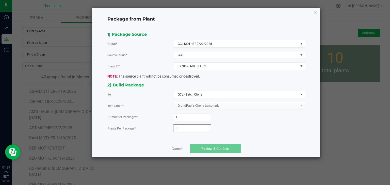
click at [184, 131] on input "0" at bounding box center [191, 128] width 37 height 7
type input "39"
click at [209, 151] on button "Review & Confirm" at bounding box center [215, 148] width 51 height 9
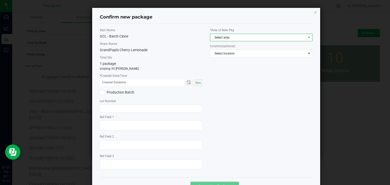
click at [237, 35] on span "Select area" at bounding box center [258, 37] width 96 height 7
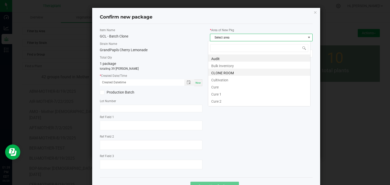
scroll to position [7, 103]
click at [231, 70] on li "CLONE ROOM" at bounding box center [259, 72] width 102 height 7
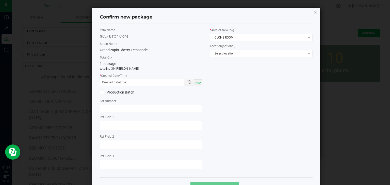
click at [196, 80] on div "Now" at bounding box center [198, 82] width 8 height 7
type input "[DATE] 01:39 PM"
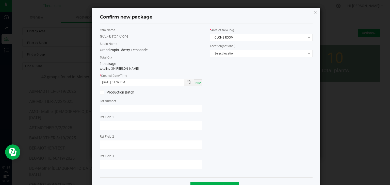
click at [130, 125] on textarea at bounding box center [151, 126] width 103 height 10
type textarea "13052"
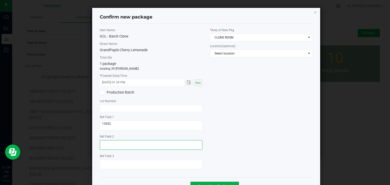
click at [112, 148] on textarea at bounding box center [151, 145] width 103 height 10
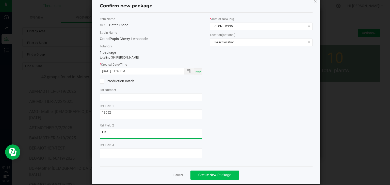
scroll to position [18, 0]
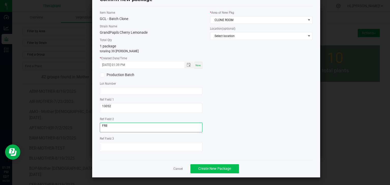
type textarea "FR8"
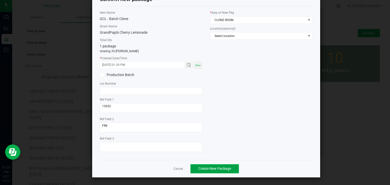
click at [213, 168] on span "Create New Package" at bounding box center [214, 169] width 33 height 4
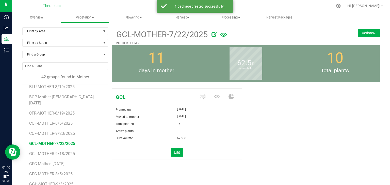
scroll to position [76, 0]
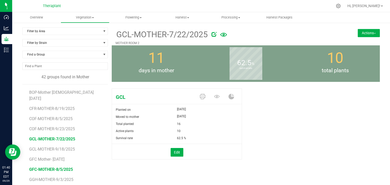
click at [47, 167] on span "GFC-MOTHER-8/5/2025" at bounding box center [51, 169] width 44 height 5
click at [371, 35] on button "Actions" at bounding box center [369, 33] width 22 height 8
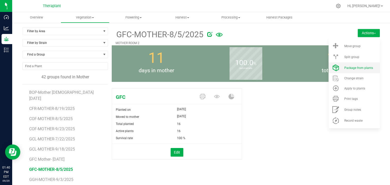
click at [355, 70] on li "Package from plants" at bounding box center [354, 67] width 51 height 11
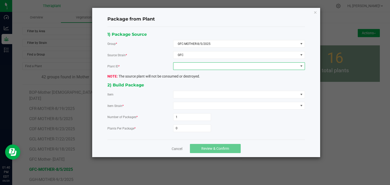
click at [186, 64] on span at bounding box center [235, 66] width 125 height 7
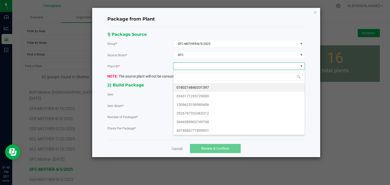
scroll to position [7, 132]
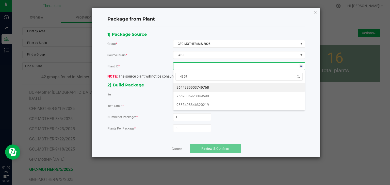
type input "49590"
click at [193, 88] on li "7569036923049590" at bounding box center [238, 87] width 131 height 9
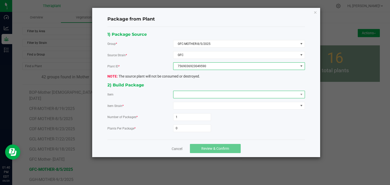
click at [189, 95] on span at bounding box center [235, 94] width 125 height 7
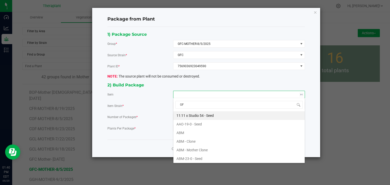
type input "GFC"
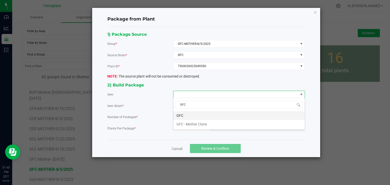
click at [183, 115] on li "GFC" at bounding box center [238, 115] width 131 height 9
click at [180, 126] on input "0" at bounding box center [191, 128] width 37 height 7
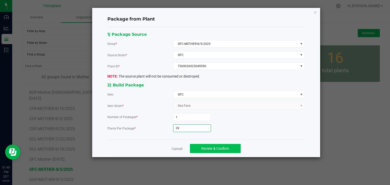
type input "39"
click at [205, 152] on button "Review & Confirm" at bounding box center [215, 148] width 51 height 9
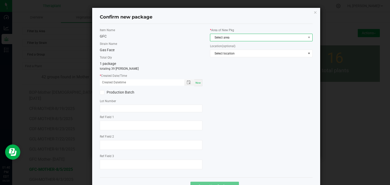
click at [231, 36] on span "Select area" at bounding box center [258, 37] width 96 height 7
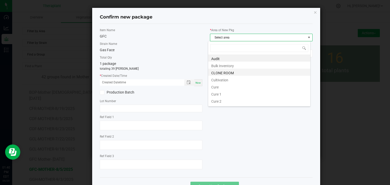
scroll to position [7, 103]
click at [225, 71] on li "CLONE ROOM" at bounding box center [259, 72] width 102 height 7
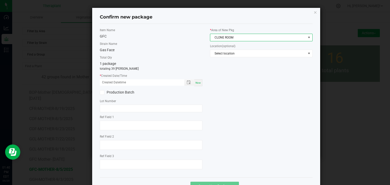
click at [199, 85] on div "Now" at bounding box center [198, 82] width 8 height 7
type input "[DATE] 01:40 PM"
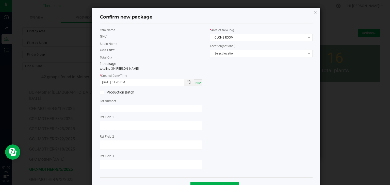
click at [120, 123] on textarea at bounding box center [151, 126] width 103 height 10
type textarea "49590"
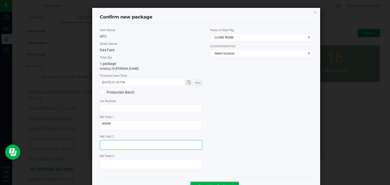
click at [124, 147] on textarea at bounding box center [151, 145] width 103 height 10
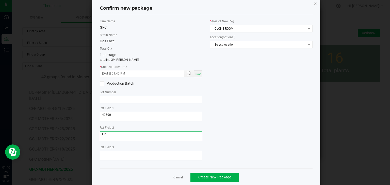
scroll to position [18, 0]
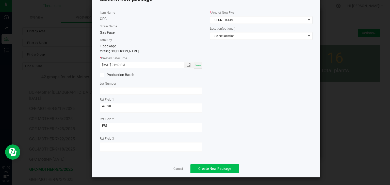
type textarea "FR8"
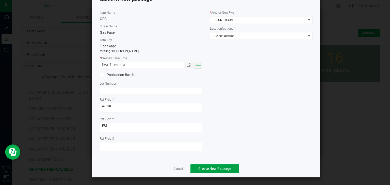
click at [208, 168] on span "Create New Package" at bounding box center [214, 169] width 33 height 4
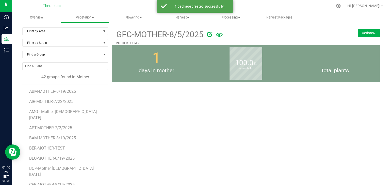
click at [369, 34] on button "Actions" at bounding box center [369, 33] width 22 height 8
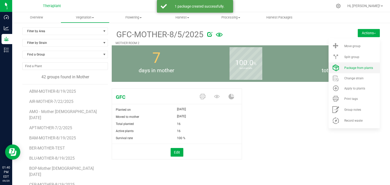
click at [360, 69] on span "Package from plants" at bounding box center [358, 68] width 29 height 4
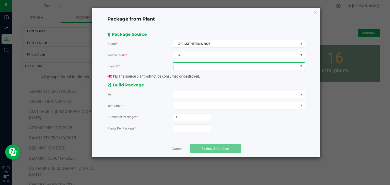
click at [204, 70] on span at bounding box center [239, 66] width 132 height 8
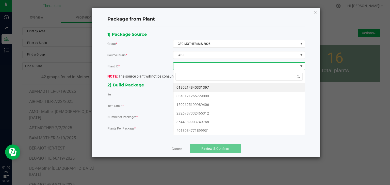
scroll to position [7, 132]
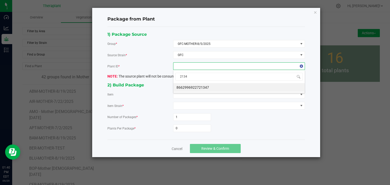
type input "21347"
click at [199, 85] on li "8662996922721347" at bounding box center [238, 87] width 131 height 9
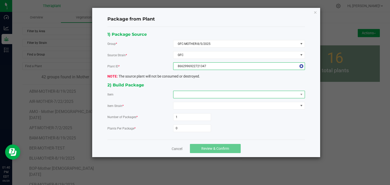
click at [189, 95] on span at bounding box center [235, 94] width 125 height 7
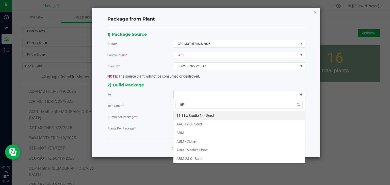
type input "GFC"
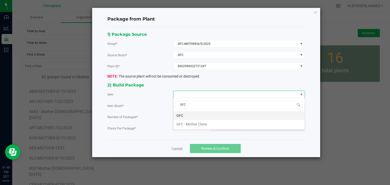
click at [179, 115] on li "GFC" at bounding box center [238, 115] width 131 height 9
click at [178, 123] on form "Number of Packages * 1 Plants Per Package * 0" at bounding box center [206, 123] width 198 height 19
click at [178, 125] on input "0" at bounding box center [191, 128] width 37 height 7
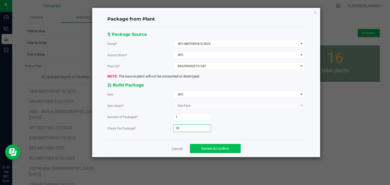
type input "39"
click at [229, 151] on button "Review & Confirm" at bounding box center [215, 148] width 51 height 9
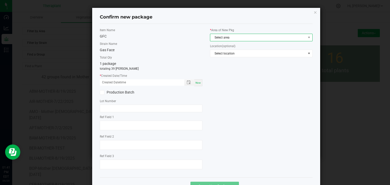
click at [232, 37] on span "Select area" at bounding box center [258, 37] width 96 height 7
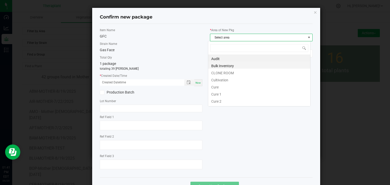
scroll to position [7, 103]
click at [225, 73] on li "CLONE ROOM" at bounding box center [259, 72] width 102 height 7
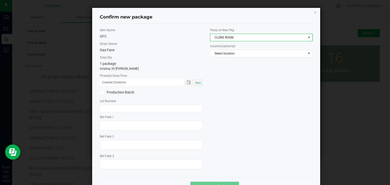
click at [197, 83] on span "Now" at bounding box center [198, 83] width 5 height 3
type input "[DATE] 01:41 PM"
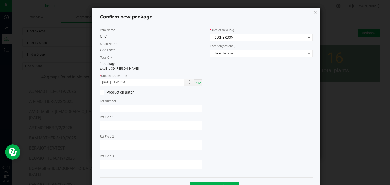
click at [128, 127] on textarea at bounding box center [151, 126] width 103 height 10
type textarea "21347"
click at [97, 144] on div "Item Name GFC Strain Name Gas Face Total Qty 1 package totaling 39 [PERSON_NAME…" at bounding box center [151, 101] width 110 height 146
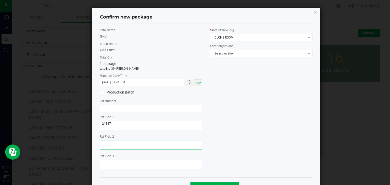
click at [106, 146] on textarea at bounding box center [151, 145] width 103 height 10
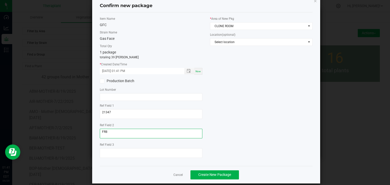
scroll to position [18, 0]
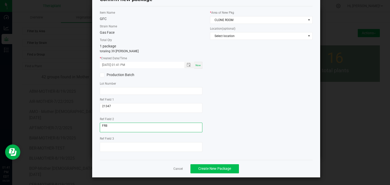
type textarea "FR8"
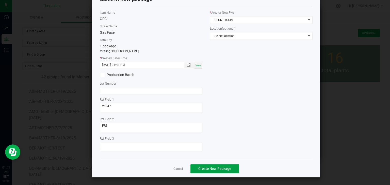
click at [217, 169] on span "Create New Package" at bounding box center [214, 169] width 33 height 4
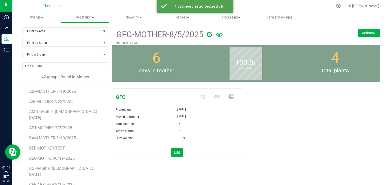
click at [374, 34] on img at bounding box center [375, 33] width 2 height 1
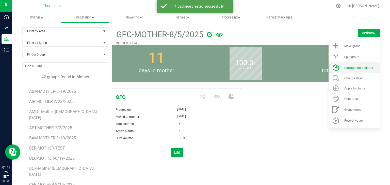
click at [359, 66] on span "Package from plants" at bounding box center [358, 68] width 29 height 4
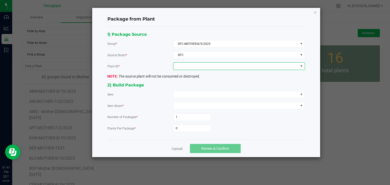
click at [215, 68] on span at bounding box center [235, 66] width 125 height 7
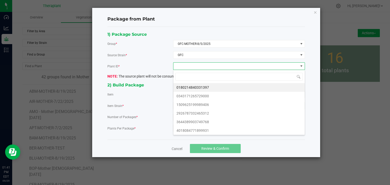
scroll to position [7, 132]
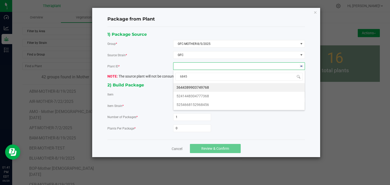
type input "68456"
click at [191, 83] on li "5254668152968456" at bounding box center [238, 87] width 131 height 9
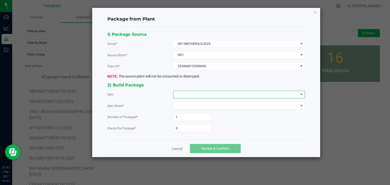
click at [191, 93] on span at bounding box center [235, 94] width 125 height 7
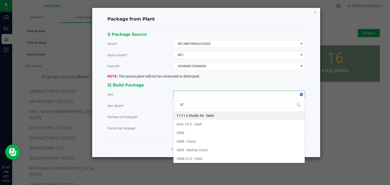
type input "GFC"
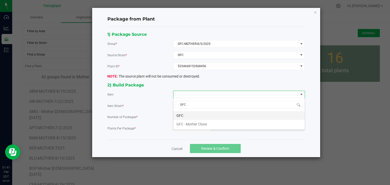
click at [182, 116] on li "GFC" at bounding box center [238, 115] width 131 height 9
click at [181, 126] on input "0" at bounding box center [191, 128] width 37 height 7
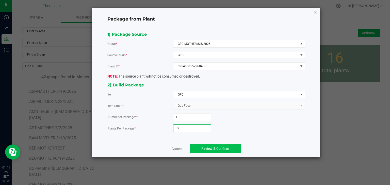
type input "39"
click at [209, 147] on span "Review & Confirm" at bounding box center [215, 149] width 28 height 4
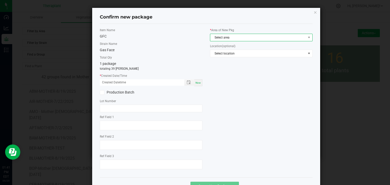
click at [224, 38] on span "Select area" at bounding box center [258, 37] width 96 height 7
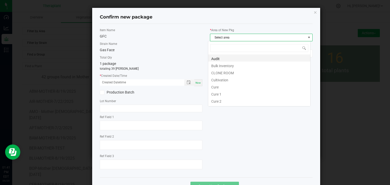
scroll to position [7, 103]
click at [221, 72] on li "CLONE ROOM" at bounding box center [259, 72] width 102 height 7
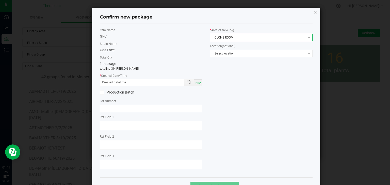
click at [199, 85] on div "Now" at bounding box center [198, 82] width 8 height 7
type input "[DATE] 01:41 PM"
click at [137, 120] on div "Ref Field 1" at bounding box center [151, 123] width 103 height 17
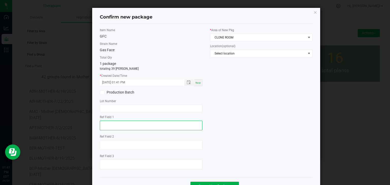
click at [136, 121] on textarea at bounding box center [151, 126] width 103 height 10
type textarea "68456"
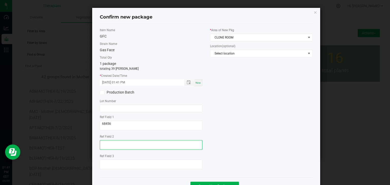
click at [125, 149] on textarea at bounding box center [151, 145] width 103 height 10
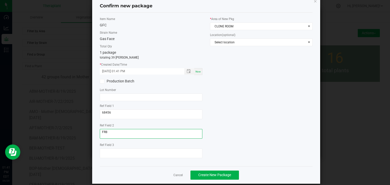
scroll to position [18, 0]
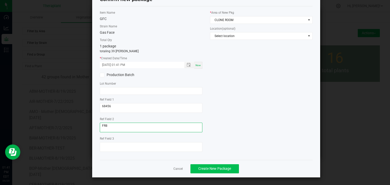
type textarea "FR8"
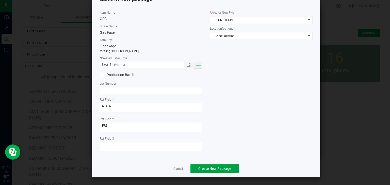
click at [219, 171] on button "Create New Package" at bounding box center [214, 169] width 48 height 9
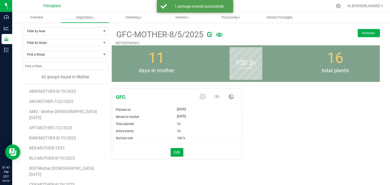
click at [360, 34] on button "Actions" at bounding box center [369, 33] width 22 height 8
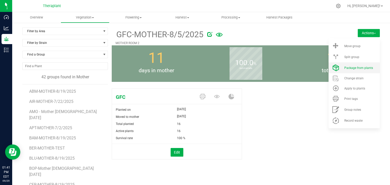
click at [349, 66] on span "Package from plants" at bounding box center [358, 68] width 29 height 4
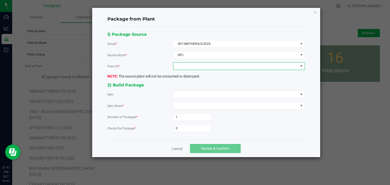
click at [198, 64] on span at bounding box center [235, 66] width 125 height 7
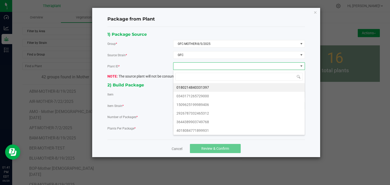
scroll to position [7, 132]
type input "017"
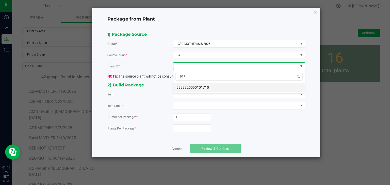
click at [207, 90] on li "9888325090101710" at bounding box center [238, 87] width 131 height 9
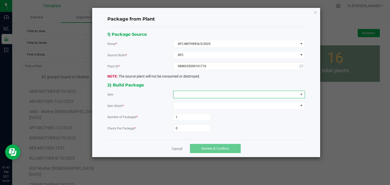
click at [204, 94] on span at bounding box center [235, 94] width 125 height 7
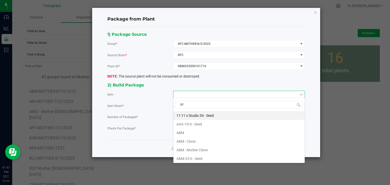
type input "GFC"
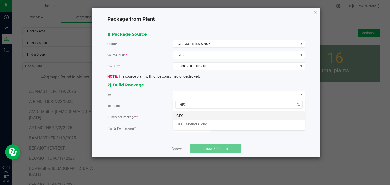
click at [184, 114] on li "GFC" at bounding box center [238, 115] width 131 height 9
click at [186, 131] on input "0" at bounding box center [191, 128] width 37 height 7
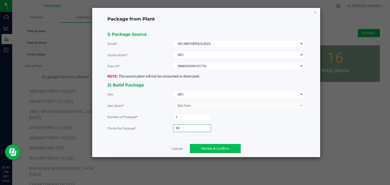
type input "39"
click at [210, 150] on button "Review & Confirm" at bounding box center [215, 148] width 51 height 9
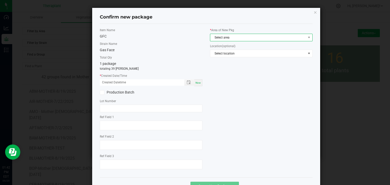
click at [230, 37] on span "Select area" at bounding box center [258, 37] width 96 height 7
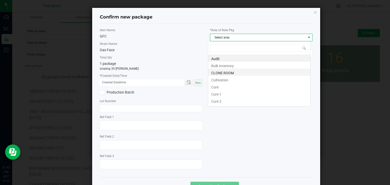
scroll to position [7, 103]
click at [221, 72] on li "CLONE ROOM" at bounding box center [259, 72] width 102 height 7
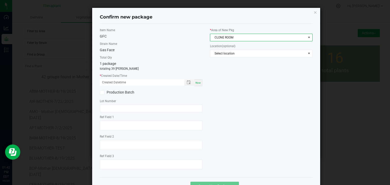
click at [198, 82] on span "Now" at bounding box center [198, 83] width 5 height 3
type input "[DATE] 01:42 PM"
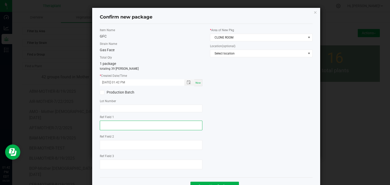
click at [121, 122] on textarea at bounding box center [151, 126] width 103 height 10
type textarea "01710"
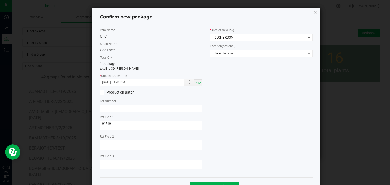
click at [109, 142] on textarea at bounding box center [151, 145] width 103 height 10
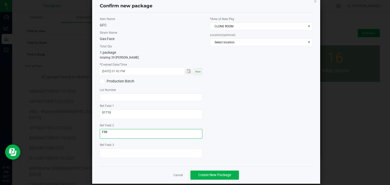
scroll to position [18, 0]
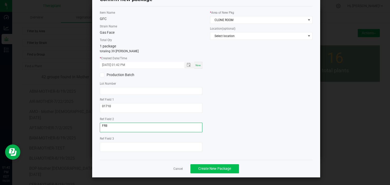
type textarea "FR8"
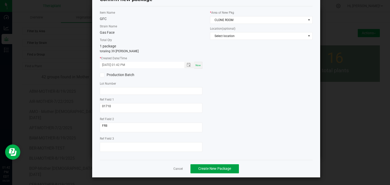
click at [214, 168] on span "Create New Package" at bounding box center [214, 169] width 33 height 4
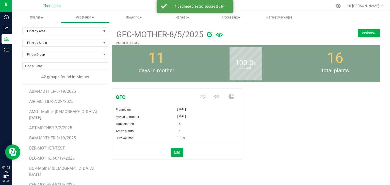
click at [372, 35] on button "Actions" at bounding box center [369, 33] width 22 height 8
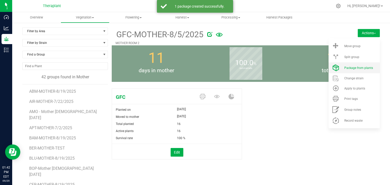
click at [366, 68] on span "Package from plants" at bounding box center [358, 68] width 29 height 4
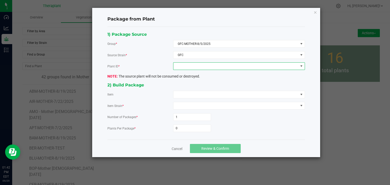
click at [212, 64] on span at bounding box center [235, 66] width 125 height 7
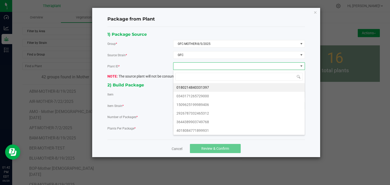
scroll to position [7, 132]
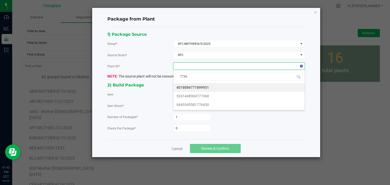
type input "77368"
click at [206, 87] on li "5241448304777368" at bounding box center [238, 87] width 131 height 9
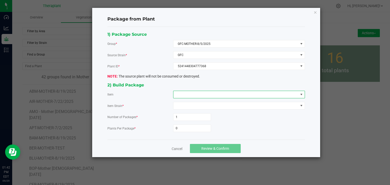
click at [202, 93] on span at bounding box center [235, 94] width 125 height 7
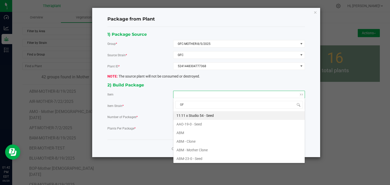
type input "GFC"
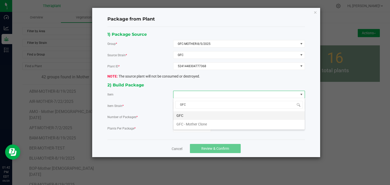
click at [178, 113] on li "GFC" at bounding box center [238, 115] width 131 height 9
click at [183, 125] on input "0" at bounding box center [191, 128] width 37 height 7
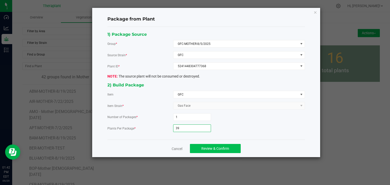
type input "39"
click at [217, 150] on button "Review & Confirm" at bounding box center [215, 148] width 51 height 9
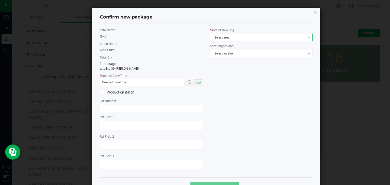
click at [228, 39] on span "Select area" at bounding box center [258, 37] width 96 height 7
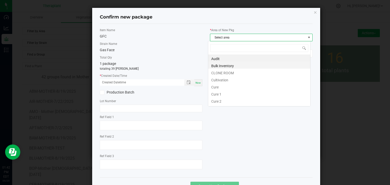
scroll to position [7, 103]
click at [226, 72] on li "CLONE ROOM" at bounding box center [259, 72] width 102 height 7
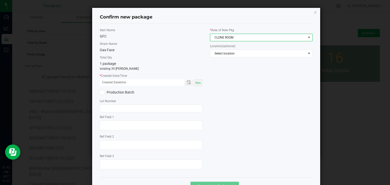
click at [197, 82] on span "Now" at bounding box center [198, 83] width 5 height 3
type input "[DATE] 01:42 PM"
click at [127, 114] on div "Item Name GFC Strain Name Gas Face Total Qty 1 package totaling 39 [PERSON_NAME…" at bounding box center [151, 101] width 110 height 146
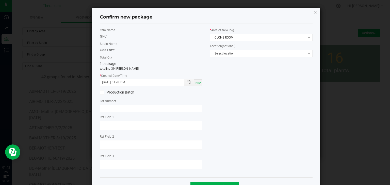
click at [116, 122] on textarea at bounding box center [151, 126] width 103 height 10
type textarea "77368"
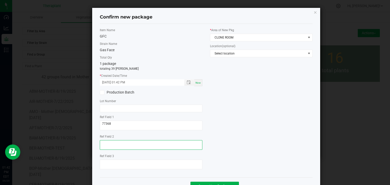
click at [108, 143] on textarea at bounding box center [151, 145] width 103 height 10
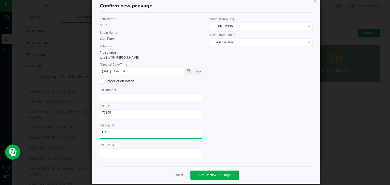
scroll to position [18, 0]
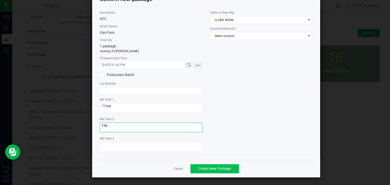
type textarea "FR8"
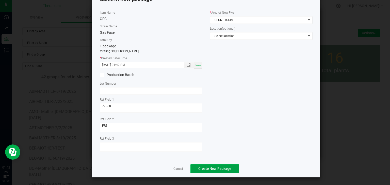
click at [223, 167] on span "Create New Package" at bounding box center [214, 169] width 33 height 4
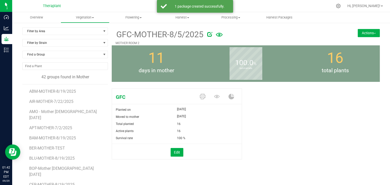
click at [374, 33] on img at bounding box center [375, 33] width 2 height 1
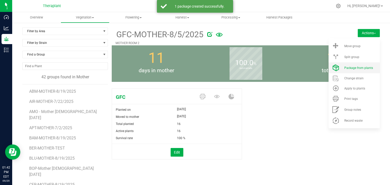
click at [354, 67] on span "Package from plants" at bounding box center [358, 68] width 29 height 4
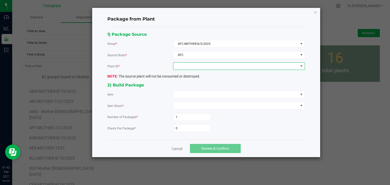
click at [202, 65] on span at bounding box center [235, 66] width 125 height 7
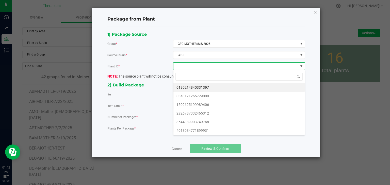
scroll to position [7, 132]
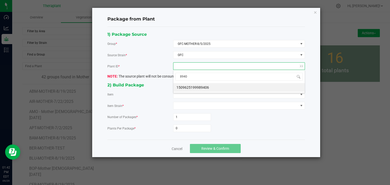
type input "89406"
click at [211, 86] on li "1509625199989406" at bounding box center [238, 87] width 131 height 9
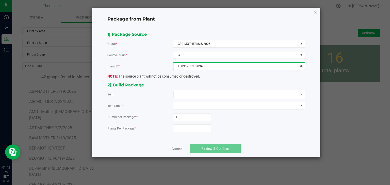
click at [198, 95] on span at bounding box center [235, 94] width 125 height 7
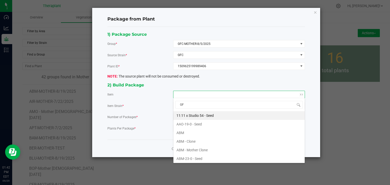
type input "GFC"
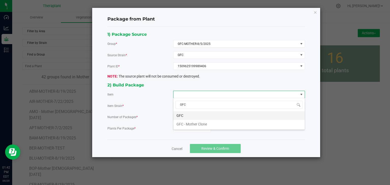
click at [188, 114] on li "GFC" at bounding box center [238, 115] width 131 height 9
click at [180, 128] on input "0" at bounding box center [191, 128] width 37 height 7
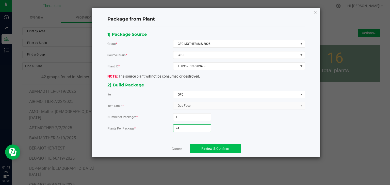
type input "24"
click at [204, 147] on span "Review & Confirm" at bounding box center [215, 149] width 28 height 4
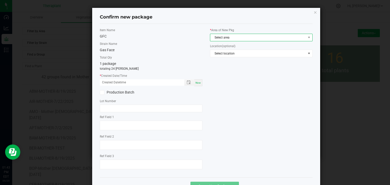
click at [222, 35] on span "Select area" at bounding box center [258, 37] width 96 height 7
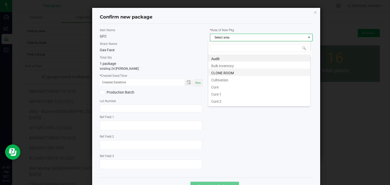
scroll to position [7, 103]
click at [220, 72] on li "CLONE ROOM" at bounding box center [259, 72] width 102 height 7
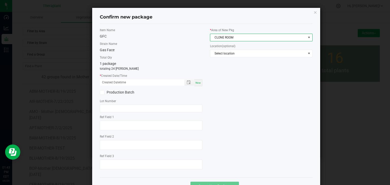
click at [197, 82] on span "Now" at bounding box center [198, 83] width 5 height 3
type input "[DATE] 01:43 PM"
click at [115, 131] on div at bounding box center [151, 126] width 103 height 11
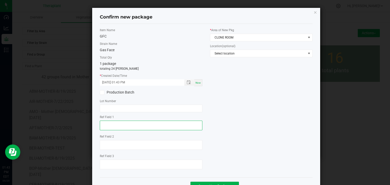
click at [116, 127] on textarea at bounding box center [151, 126] width 103 height 10
type textarea "89406"
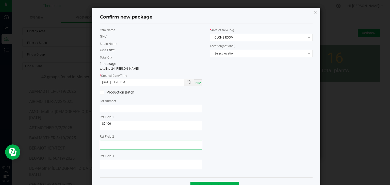
click at [106, 143] on textarea at bounding box center [151, 145] width 103 height 10
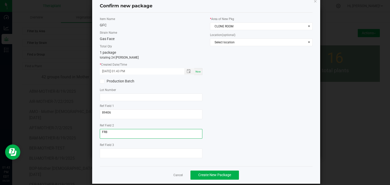
scroll to position [18, 0]
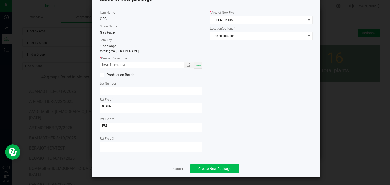
type textarea "FR8"
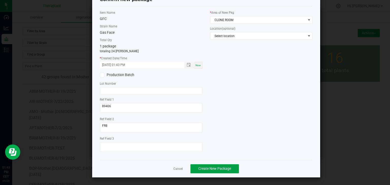
click at [220, 171] on span "Create New Package" at bounding box center [214, 169] width 33 height 4
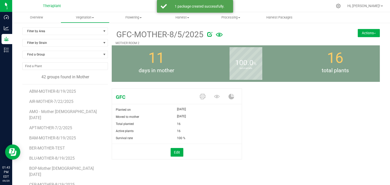
click at [368, 30] on button "Actions" at bounding box center [369, 33] width 22 height 8
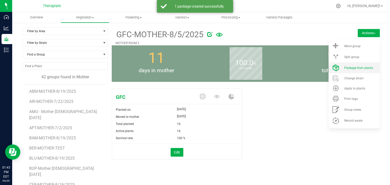
click at [353, 69] on span "Package from plants" at bounding box center [358, 68] width 29 height 4
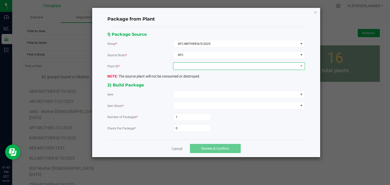
click at [214, 68] on span at bounding box center [235, 66] width 125 height 7
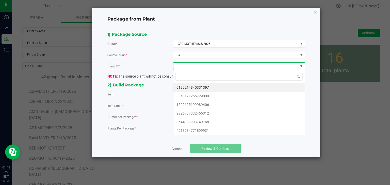
scroll to position [7, 132]
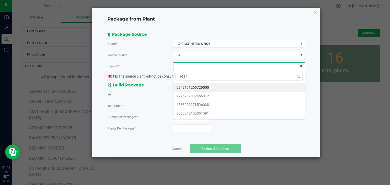
type input "65312"
click at [191, 90] on li "2926787332465312" at bounding box center [238, 87] width 131 height 9
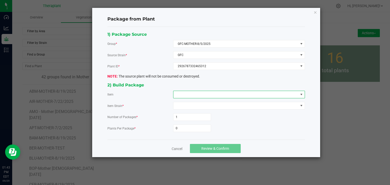
click at [191, 94] on span at bounding box center [235, 94] width 125 height 7
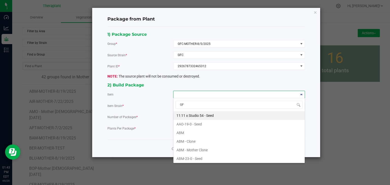
type input "GFC"
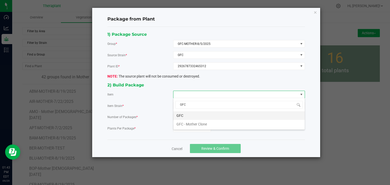
click at [183, 114] on li "GFC" at bounding box center [238, 115] width 131 height 9
click at [184, 127] on input "0" at bounding box center [191, 128] width 37 height 7
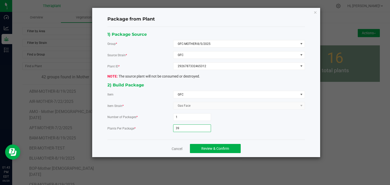
type input "3"
type input "15"
click at [219, 147] on span "Review & Confirm" at bounding box center [215, 149] width 28 height 4
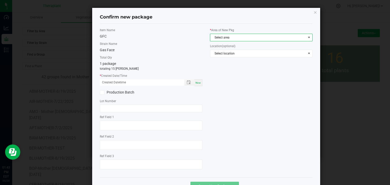
click at [234, 40] on span "Select area" at bounding box center [258, 37] width 96 height 7
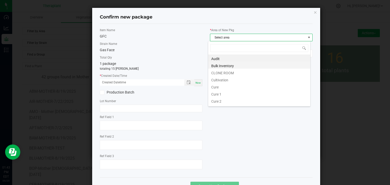
scroll to position [7, 103]
click at [222, 72] on li "CLONE ROOM" at bounding box center [259, 72] width 102 height 7
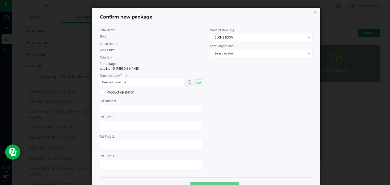
click at [198, 84] on span "Now" at bounding box center [198, 83] width 5 height 3
type input "[DATE] 01:43 PM"
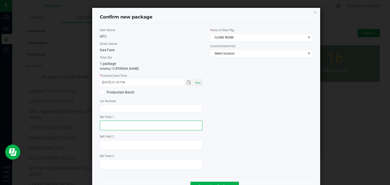
click at [127, 125] on textarea at bounding box center [151, 126] width 103 height 10
type textarea "65312"
click at [118, 139] on div "Ref Field 2" at bounding box center [151, 143] width 103 height 17
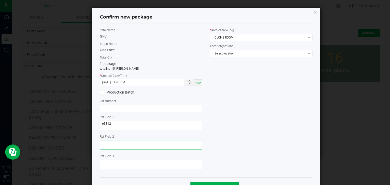
click at [116, 142] on textarea at bounding box center [151, 145] width 103 height 10
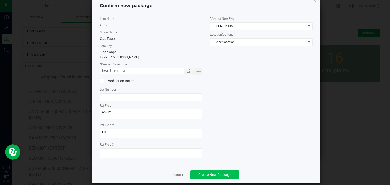
scroll to position [18, 0]
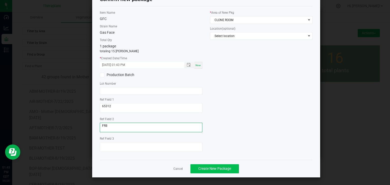
type textarea "FR8"
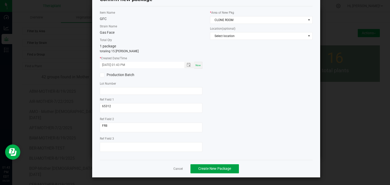
click at [222, 170] on span "Create New Package" at bounding box center [214, 169] width 33 height 4
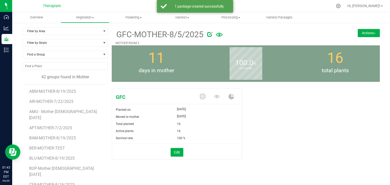
click at [365, 36] on button "Actions" at bounding box center [369, 33] width 22 height 8
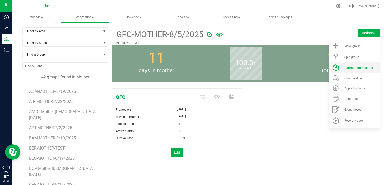
click at [350, 70] on span "Package from plants" at bounding box center [358, 68] width 29 height 4
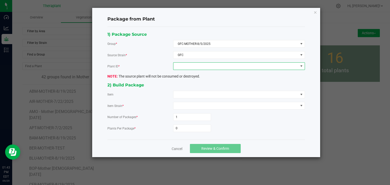
click at [203, 65] on span at bounding box center [235, 66] width 125 height 7
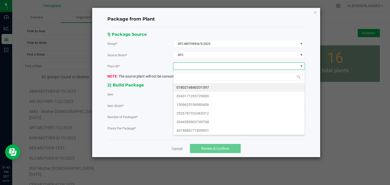
scroll to position [7, 132]
type input "25119"
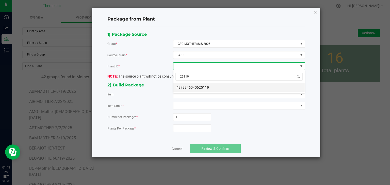
click at [198, 89] on li "4373346040625119" at bounding box center [238, 87] width 131 height 9
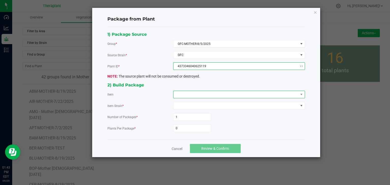
click at [192, 94] on span at bounding box center [235, 94] width 125 height 7
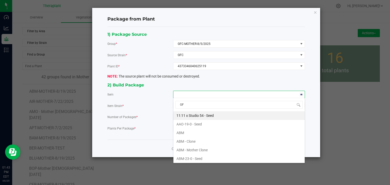
type input "GFC"
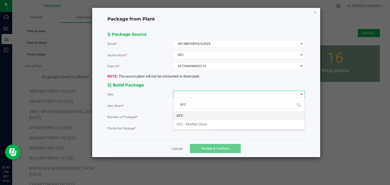
click at [189, 115] on li "GFC" at bounding box center [238, 115] width 131 height 9
click at [184, 125] on input "0" at bounding box center [191, 128] width 37 height 7
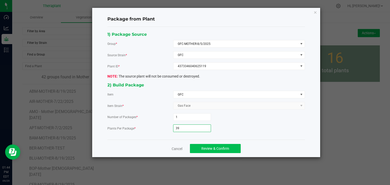
type input "39"
click at [207, 149] on span "Review & Confirm" at bounding box center [215, 149] width 28 height 4
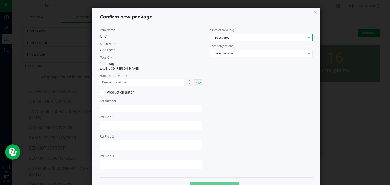
click at [231, 35] on span "Select area" at bounding box center [258, 37] width 96 height 7
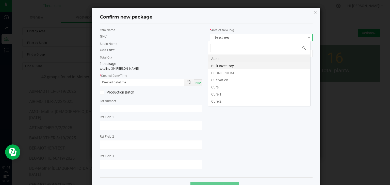
scroll to position [7, 103]
click at [223, 72] on li "CLONE ROOM" at bounding box center [259, 72] width 102 height 7
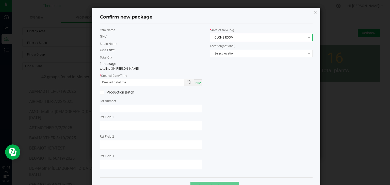
click at [196, 82] on span "Now" at bounding box center [198, 83] width 5 height 3
type input "[DATE] 01:44 PM"
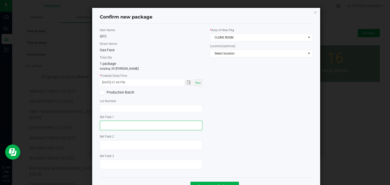
click at [132, 128] on textarea at bounding box center [151, 126] width 103 height 10
type textarea "25119"
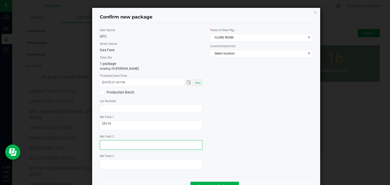
click at [115, 141] on textarea at bounding box center [151, 145] width 103 height 10
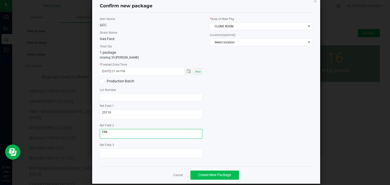
scroll to position [18, 0]
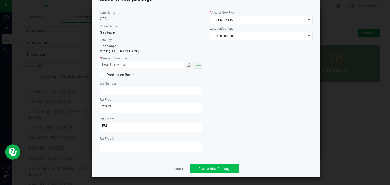
type textarea "FR8"
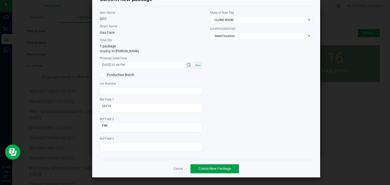
click at [203, 168] on span "Create New Package" at bounding box center [214, 169] width 33 height 4
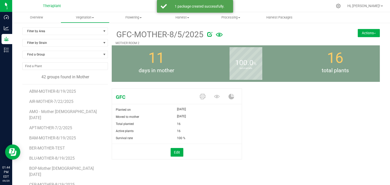
click at [370, 34] on button "Actions" at bounding box center [369, 33] width 22 height 8
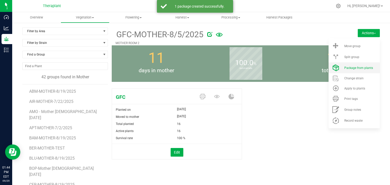
click at [355, 68] on span "Package from plants" at bounding box center [358, 68] width 29 height 4
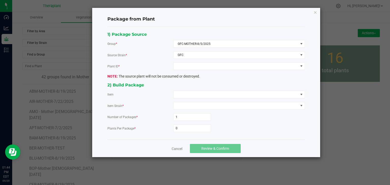
click at [205, 61] on div "1) Package Source Group * GFC-MOTHER-8/5/2025 Source Strain * GFC Plant ID * Th…" at bounding box center [206, 83] width 205 height 105
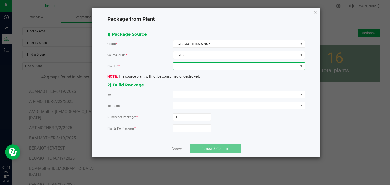
click at [205, 68] on span at bounding box center [235, 66] width 125 height 7
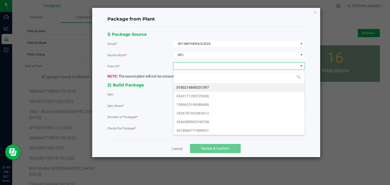
scroll to position [7, 132]
type input "99931"
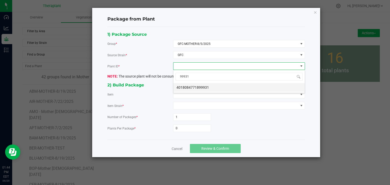
click at [197, 86] on li "4018084771899931" at bounding box center [238, 87] width 131 height 9
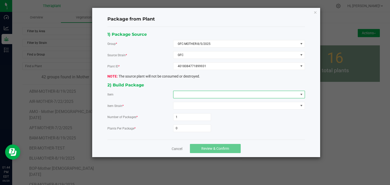
click at [195, 94] on span at bounding box center [235, 94] width 125 height 7
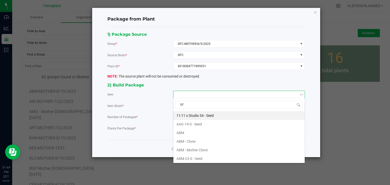
type input "GFC"
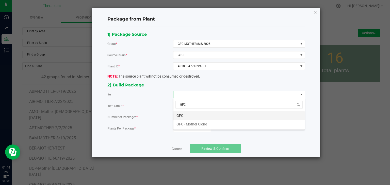
click at [185, 118] on li "GFC" at bounding box center [238, 115] width 131 height 9
click at [182, 126] on input "0" at bounding box center [191, 128] width 37 height 7
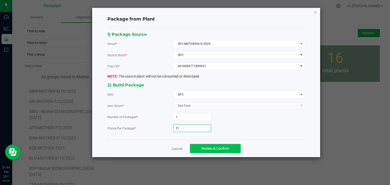
type input "21"
click at [209, 148] on span "Review & Confirm" at bounding box center [215, 149] width 28 height 4
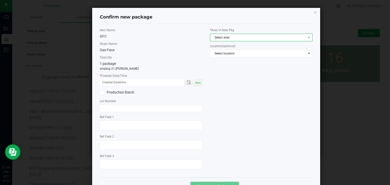
click at [226, 37] on span "Select area" at bounding box center [258, 37] width 96 height 7
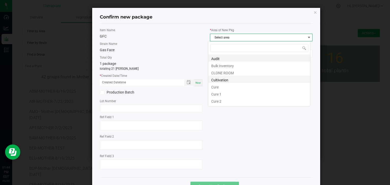
scroll to position [7, 103]
click at [222, 73] on li "CLONE ROOM" at bounding box center [259, 72] width 102 height 7
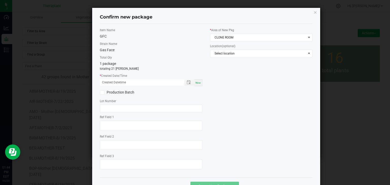
click at [198, 82] on span "Now" at bounding box center [198, 83] width 5 height 3
type input "[DATE] 01:44 PM"
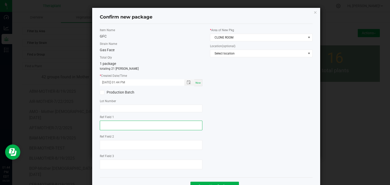
click at [125, 121] on textarea at bounding box center [151, 126] width 103 height 10
type textarea "99931"
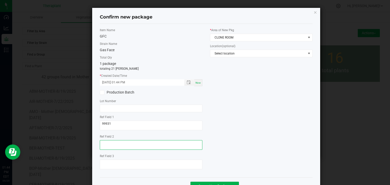
click at [119, 141] on textarea at bounding box center [151, 145] width 103 height 10
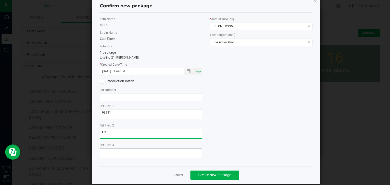
scroll to position [18, 0]
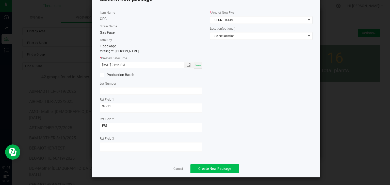
type textarea "FR8"
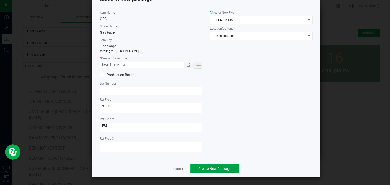
click at [215, 169] on span "Create New Package" at bounding box center [214, 169] width 33 height 4
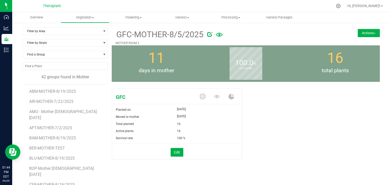
click at [365, 33] on button "Actions" at bounding box center [369, 33] width 22 height 8
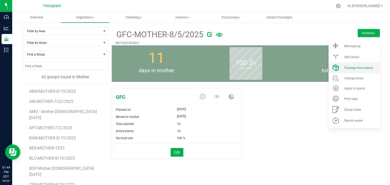
click at [348, 69] on span "Package from plants" at bounding box center [358, 68] width 29 height 4
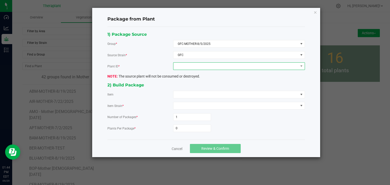
click at [197, 69] on span at bounding box center [235, 66] width 125 height 7
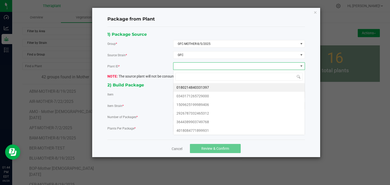
scroll to position [7, 132]
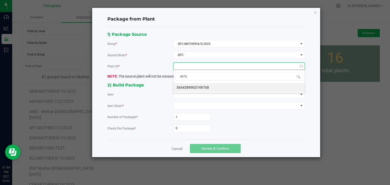
type input "49768"
click at [196, 88] on li "3644389903749768" at bounding box center [238, 87] width 131 height 9
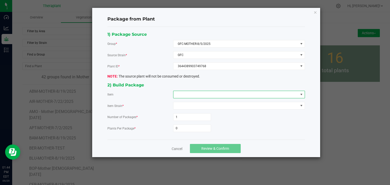
click at [195, 95] on span at bounding box center [235, 94] width 125 height 7
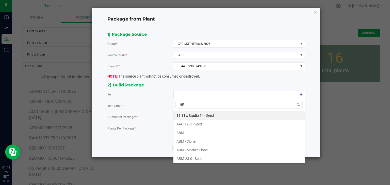
type input "GFC"
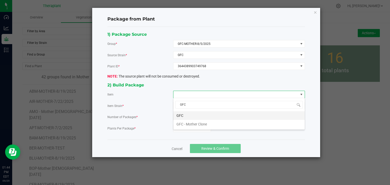
click at [188, 117] on li "GFC" at bounding box center [238, 115] width 131 height 9
click at [184, 122] on form "Number of Packages * 1 Plants Per Package * 0" at bounding box center [206, 123] width 198 height 19
click at [184, 125] on input "0" at bounding box center [191, 128] width 37 height 7
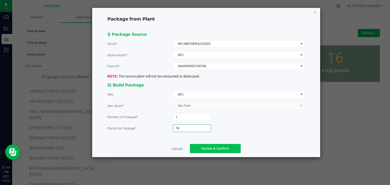
type input "18"
click at [211, 147] on span "Review & Confirm" at bounding box center [215, 149] width 28 height 4
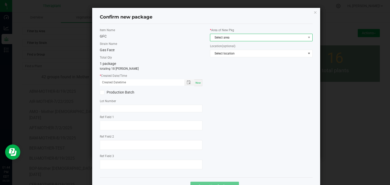
click at [230, 36] on span "Select area" at bounding box center [258, 37] width 96 height 7
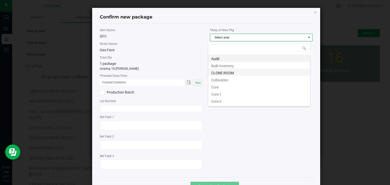
scroll to position [7, 103]
click at [224, 73] on li "CLONE ROOM" at bounding box center [259, 72] width 102 height 7
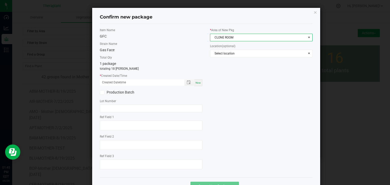
click at [196, 82] on span "Now" at bounding box center [198, 83] width 5 height 3
type input "[DATE] 01:45 PM"
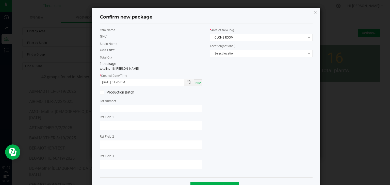
click at [132, 124] on textarea at bounding box center [151, 126] width 103 height 10
type textarea "49768"
click at [121, 139] on div "Ref Field 2" at bounding box center [151, 143] width 103 height 17
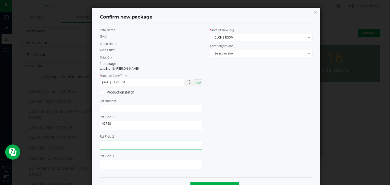
click at [117, 144] on textarea at bounding box center [151, 145] width 103 height 10
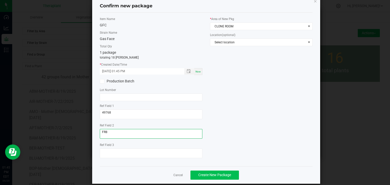
scroll to position [18, 0]
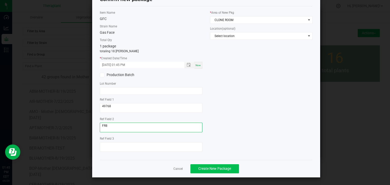
type textarea "FR8"
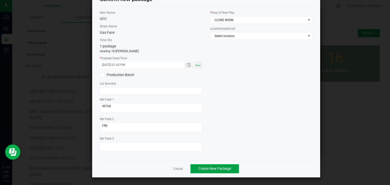
click at [227, 172] on button "Create New Package" at bounding box center [214, 169] width 48 height 9
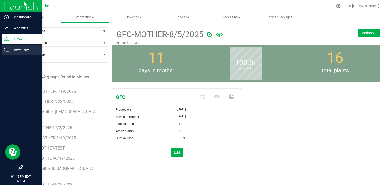
click at [25, 50] on p "Inventory" at bounding box center [24, 50] width 30 height 6
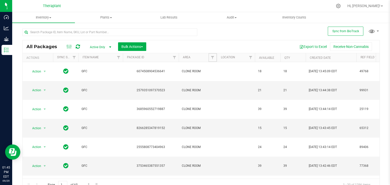
click at [212, 57] on span "Filter" at bounding box center [212, 58] width 4 height 4
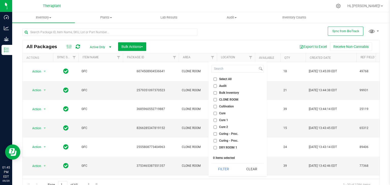
click at [224, 100] on span "CLONE ROOM" at bounding box center [228, 99] width 19 height 3
click at [217, 100] on input "CLONE ROOM" at bounding box center [215, 99] width 3 height 3
checkbox input "true"
click at [224, 173] on button "Filter" at bounding box center [224, 169] width 24 height 11
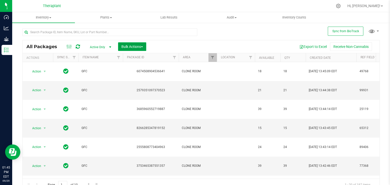
click at [143, 46] on span "Bulk Actions" at bounding box center [132, 47] width 22 height 4
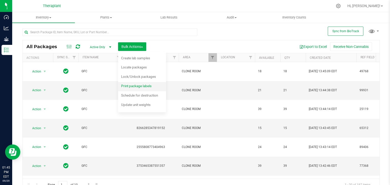
click at [140, 85] on span "Print package labels" at bounding box center [136, 86] width 30 height 4
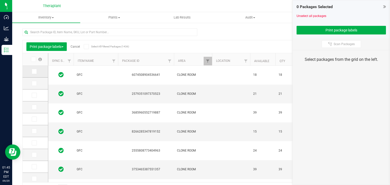
click at [35, 72] on icon at bounding box center [33, 72] width 3 height 0
click at [0, 0] on input "checkbox" at bounding box center [0, 0] width 0 height 0
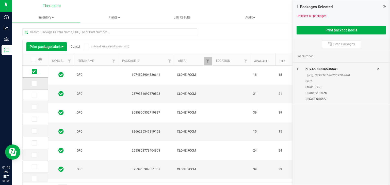
click at [35, 84] on icon at bounding box center [33, 84] width 3 height 0
click at [0, 0] on input "checkbox" at bounding box center [0, 0] width 0 height 0
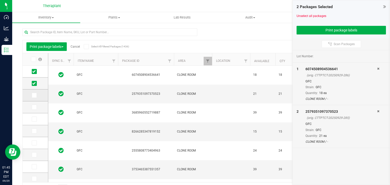
click at [34, 95] on icon at bounding box center [33, 95] width 3 height 0
click at [0, 0] on input "checkbox" at bounding box center [0, 0] width 0 height 0
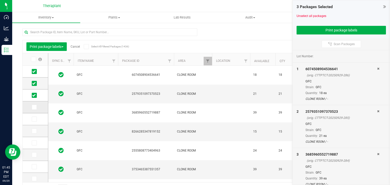
click at [34, 107] on icon at bounding box center [33, 107] width 3 height 0
click at [0, 0] on input "checkbox" at bounding box center [0, 0] width 0 height 0
click at [34, 119] on icon at bounding box center [33, 119] width 3 height 0
click at [0, 0] on input "checkbox" at bounding box center [0, 0] width 0 height 0
click at [33, 134] on td at bounding box center [35, 131] width 25 height 12
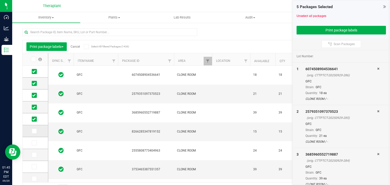
click at [32, 131] on icon at bounding box center [33, 131] width 3 height 0
click at [0, 0] on input "checkbox" at bounding box center [0, 0] width 0 height 0
click at [33, 143] on icon at bounding box center [33, 143] width 3 height 0
click at [0, 0] on input "checkbox" at bounding box center [0, 0] width 0 height 0
click at [34, 155] on icon at bounding box center [33, 155] width 3 height 0
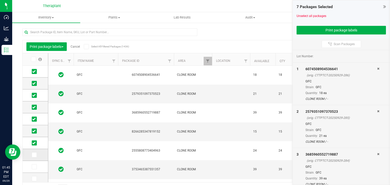
click at [0, 0] on input "checkbox" at bounding box center [0, 0] width 0 height 0
click at [34, 167] on icon at bounding box center [33, 167] width 3 height 0
click at [0, 0] on input "checkbox" at bounding box center [0, 0] width 0 height 0
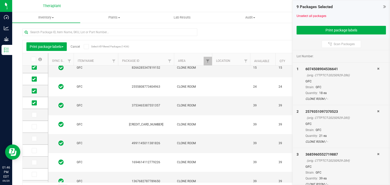
scroll to position [76, 0]
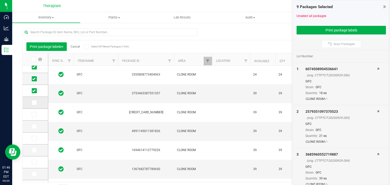
click at [34, 103] on icon at bounding box center [33, 103] width 3 height 0
click at [0, 0] on input "checkbox" at bounding box center [0, 0] width 0 height 0
click at [336, 30] on button "Print package labels" at bounding box center [341, 30] width 89 height 9
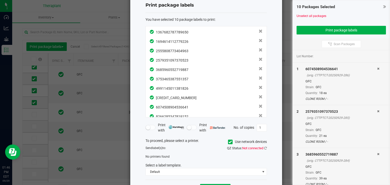
scroll to position [34, 0]
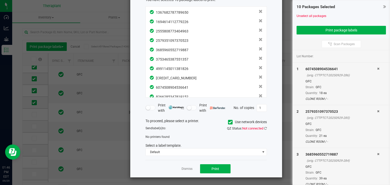
click at [229, 122] on icon at bounding box center [230, 122] width 3 height 0
click at [0, 0] on input "Use network devices" at bounding box center [0, 0] width 0 height 0
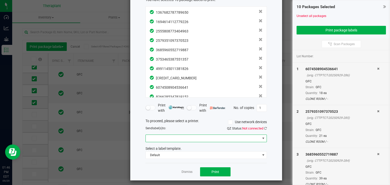
drag, startPoint x: 179, startPoint y: 137, endPoint x: 176, endPoint y: 138, distance: 3.4
click at [179, 137] on span at bounding box center [203, 138] width 115 height 7
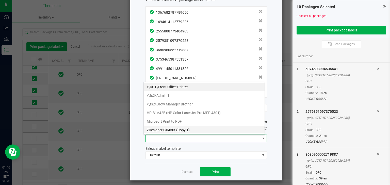
scroll to position [7, 121]
click at [164, 130] on 1\) "ZDesigner GX430t (Copy 1)" at bounding box center [204, 130] width 121 height 9
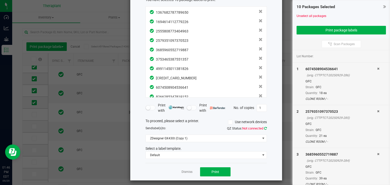
click at [264, 128] on icon at bounding box center [265, 128] width 3 height 3
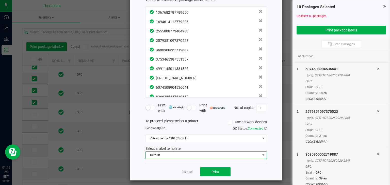
click at [202, 153] on span "Default" at bounding box center [203, 155] width 115 height 7
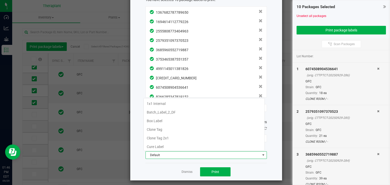
scroll to position [9, 0]
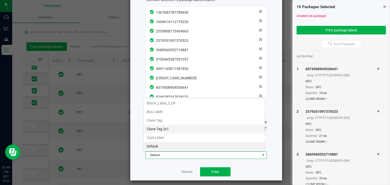
click at [165, 129] on li "Clone Tag 2x1" at bounding box center [204, 129] width 121 height 9
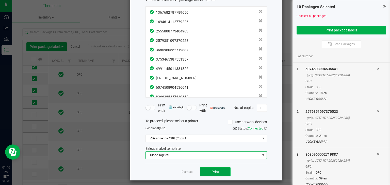
click at [212, 172] on span "Print" at bounding box center [216, 172] width 8 height 4
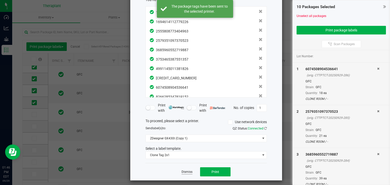
click at [185, 172] on link "Dismiss" at bounding box center [187, 172] width 11 height 4
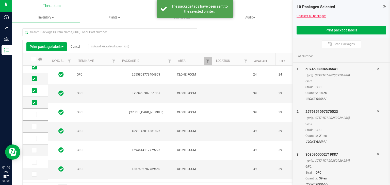
click at [310, 17] on link "Unselect all packages" at bounding box center [312, 16] width 30 height 4
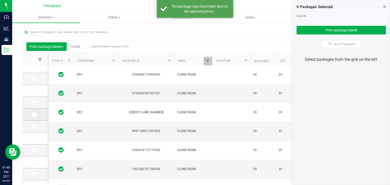
click at [33, 115] on icon at bounding box center [33, 115] width 3 height 0
click at [0, 0] on input "checkbox" at bounding box center [0, 0] width 0 height 0
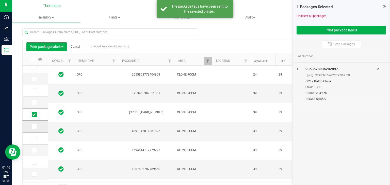
click at [34, 127] on icon at bounding box center [33, 127] width 3 height 0
click at [0, 0] on input "checkbox" at bounding box center [0, 0] width 0 height 0
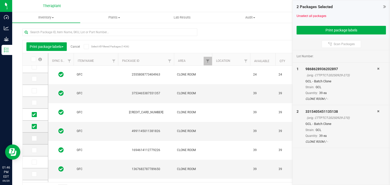
click at [33, 139] on icon at bounding box center [33, 139] width 3 height 0
click at [0, 0] on input "checkbox" at bounding box center [0, 0] width 0 height 0
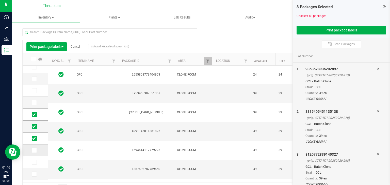
click at [34, 151] on icon at bounding box center [33, 151] width 3 height 0
click at [0, 0] on input "checkbox" at bounding box center [0, 0] width 0 height 0
click at [33, 163] on icon at bounding box center [33, 163] width 3 height 0
click at [0, 0] on input "checkbox" at bounding box center [0, 0] width 0 height 0
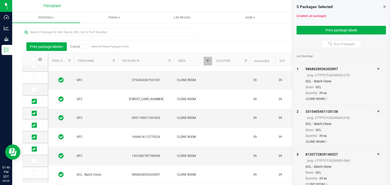
scroll to position [121, 0]
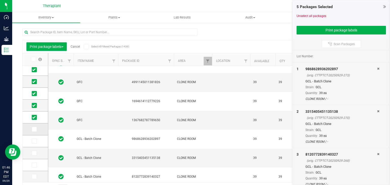
click at [33, 129] on icon at bounding box center [33, 129] width 3 height 0
click at [0, 0] on input "checkbox" at bounding box center [0, 0] width 0 height 0
click at [33, 141] on icon at bounding box center [33, 141] width 3 height 0
click at [0, 0] on input "checkbox" at bounding box center [0, 0] width 0 height 0
click at [35, 153] on icon at bounding box center [33, 153] width 3 height 0
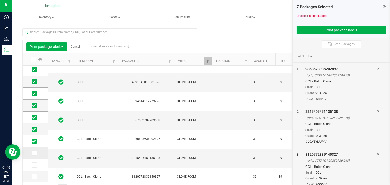
click at [0, 0] on input "checkbox" at bounding box center [0, 0] width 0 height 0
click at [328, 28] on button "Print package labels" at bounding box center [341, 30] width 89 height 9
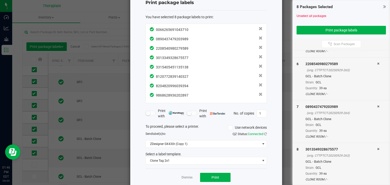
scroll to position [25, 0]
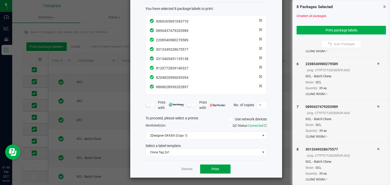
click at [207, 169] on button "Print" at bounding box center [215, 169] width 30 height 9
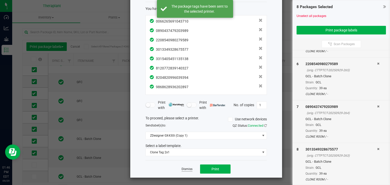
click at [185, 168] on link "Dismiss" at bounding box center [187, 169] width 11 height 4
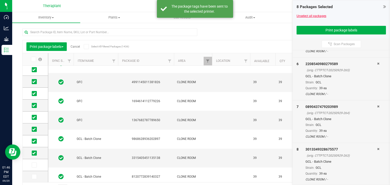
click at [309, 15] on link "Unselect all packages" at bounding box center [312, 16] width 30 height 4
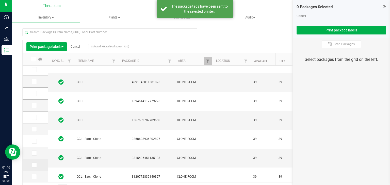
click at [34, 165] on icon at bounding box center [33, 165] width 3 height 0
click at [0, 0] on input "checkbox" at bounding box center [0, 0] width 0 height 0
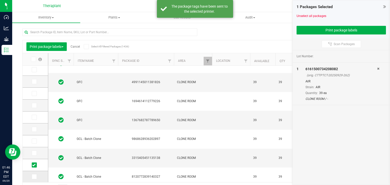
click at [35, 177] on icon at bounding box center [33, 177] width 3 height 0
click at [0, 0] on input "checkbox" at bounding box center [0, 0] width 0 height 0
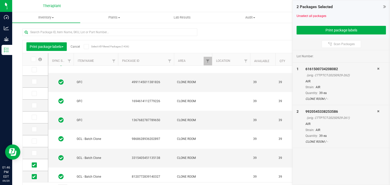
scroll to position [13, 0]
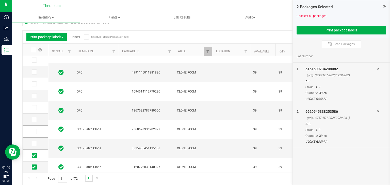
click at [87, 176] on span "Go to the next page" at bounding box center [89, 178] width 4 height 4
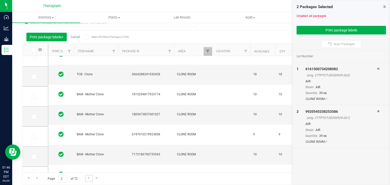
scroll to position [9, 0]
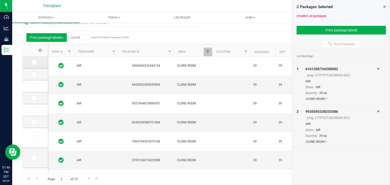
click at [35, 62] on icon at bounding box center [33, 62] width 3 height 0
click at [0, 0] on input "checkbox" at bounding box center [0, 0] width 0 height 0
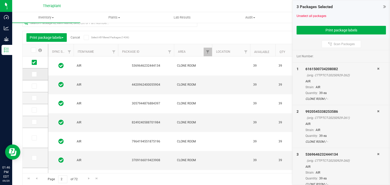
click at [35, 74] on icon at bounding box center [33, 74] width 3 height 0
click at [0, 0] on input "checkbox" at bounding box center [0, 0] width 0 height 0
click at [33, 86] on icon at bounding box center [33, 86] width 3 height 0
click at [0, 0] on input "checkbox" at bounding box center [0, 0] width 0 height 0
click at [33, 98] on icon at bounding box center [33, 98] width 3 height 0
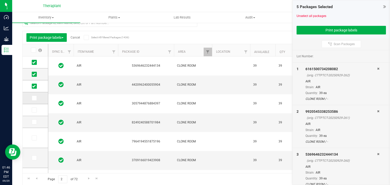
click at [0, 0] on input "checkbox" at bounding box center [0, 0] width 0 height 0
click at [35, 110] on icon at bounding box center [33, 110] width 3 height 0
click at [0, 0] on input "checkbox" at bounding box center [0, 0] width 0 height 0
click at [33, 122] on icon at bounding box center [33, 122] width 3 height 0
click at [0, 0] on input "checkbox" at bounding box center [0, 0] width 0 height 0
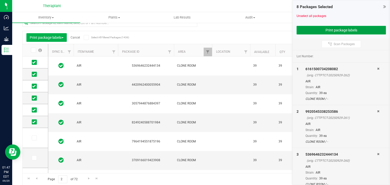
click at [309, 30] on button "Print package labels" at bounding box center [341, 30] width 89 height 9
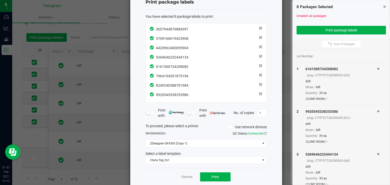
scroll to position [25, 0]
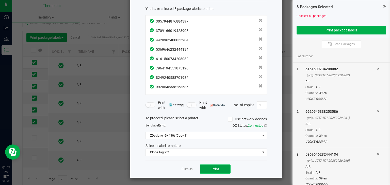
click at [207, 170] on button "Print" at bounding box center [215, 169] width 30 height 9
